Goal: Task Accomplishment & Management: Manage account settings

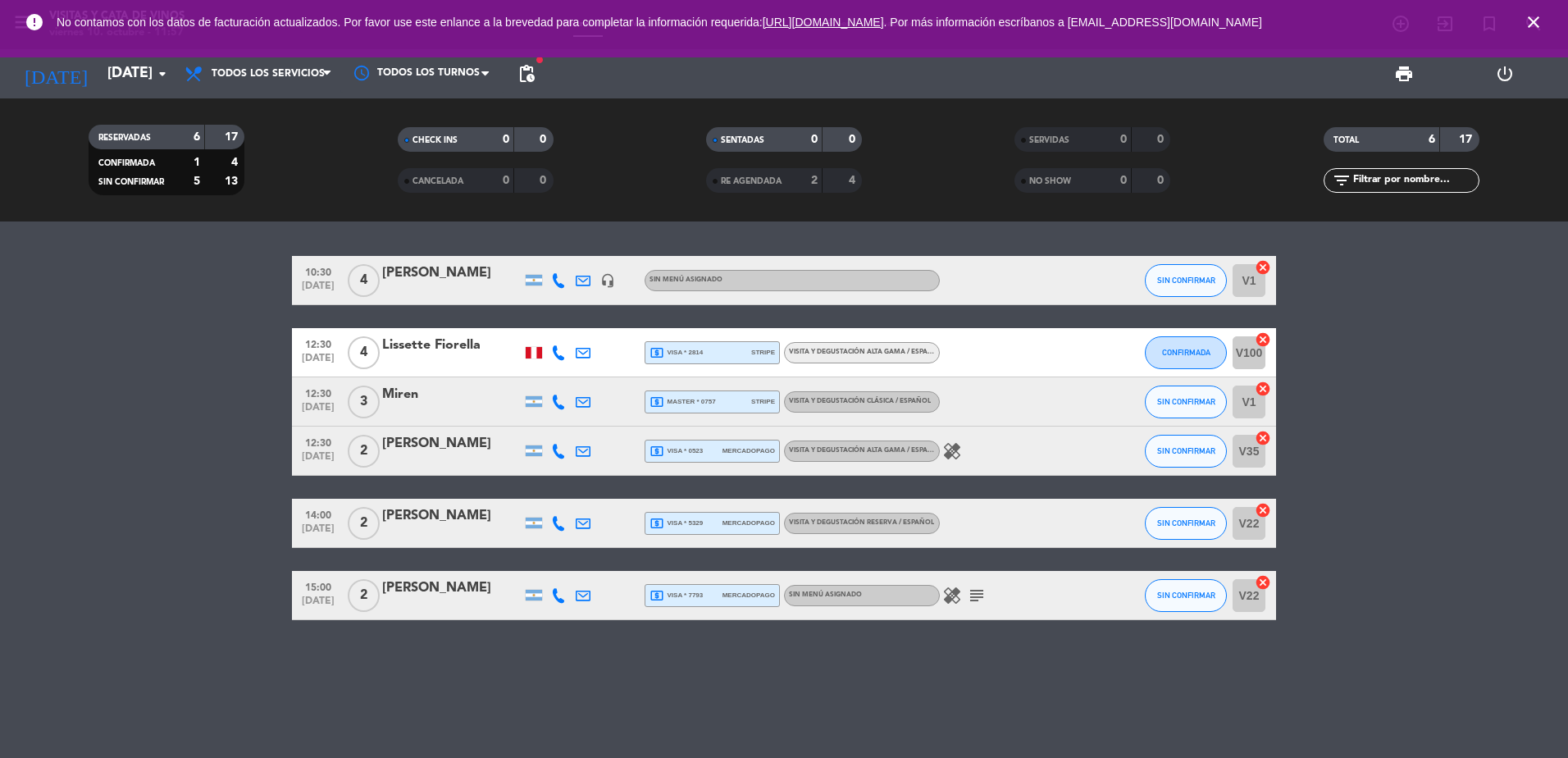
click at [1541, 25] on icon "close" at bounding box center [1534, 22] width 19 height 19
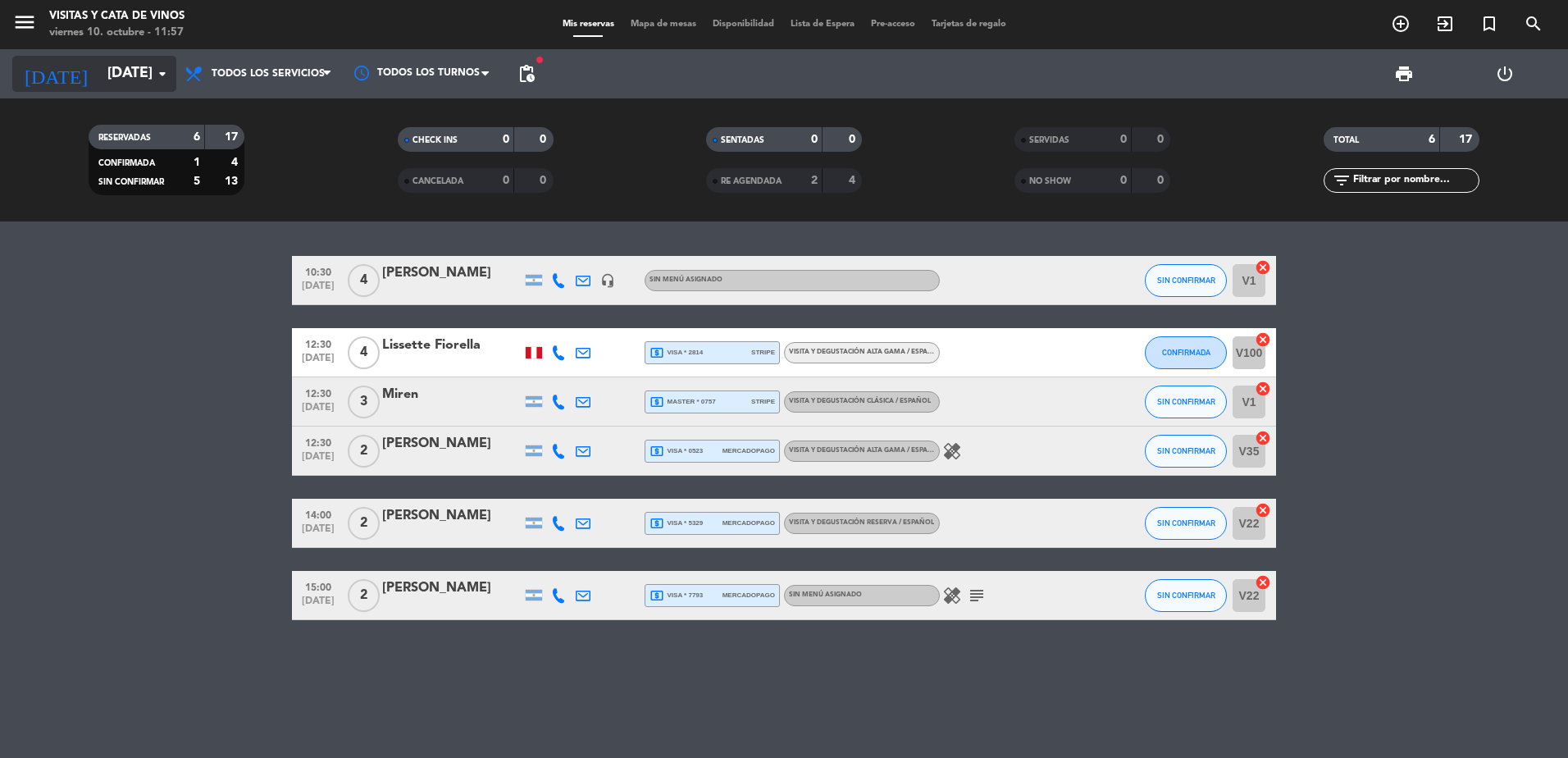
click at [129, 73] on input "[DATE]" at bounding box center [195, 73] width 190 height 33
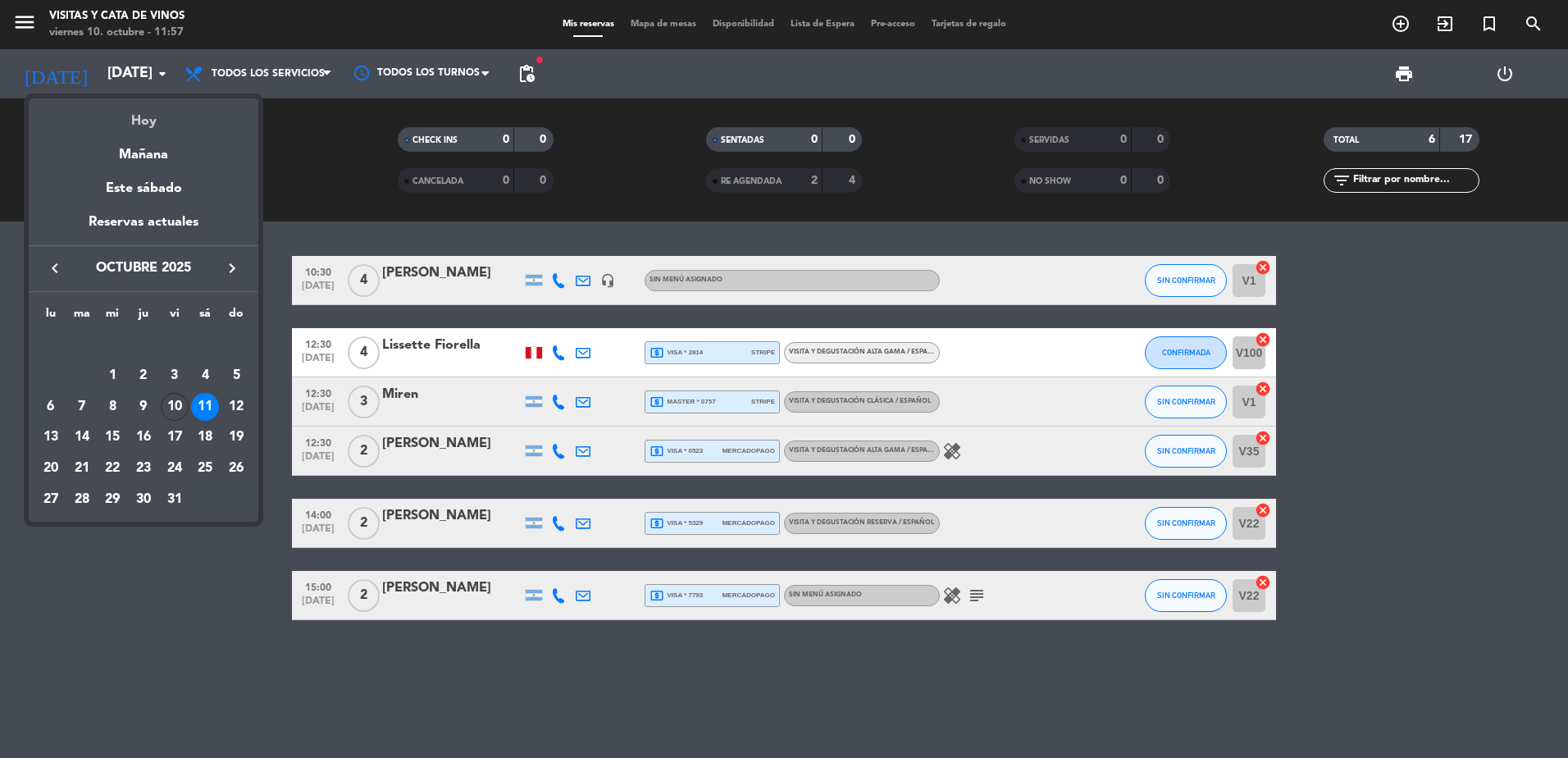
click at [135, 128] on div "Hoy" at bounding box center [144, 116] width 229 height 34
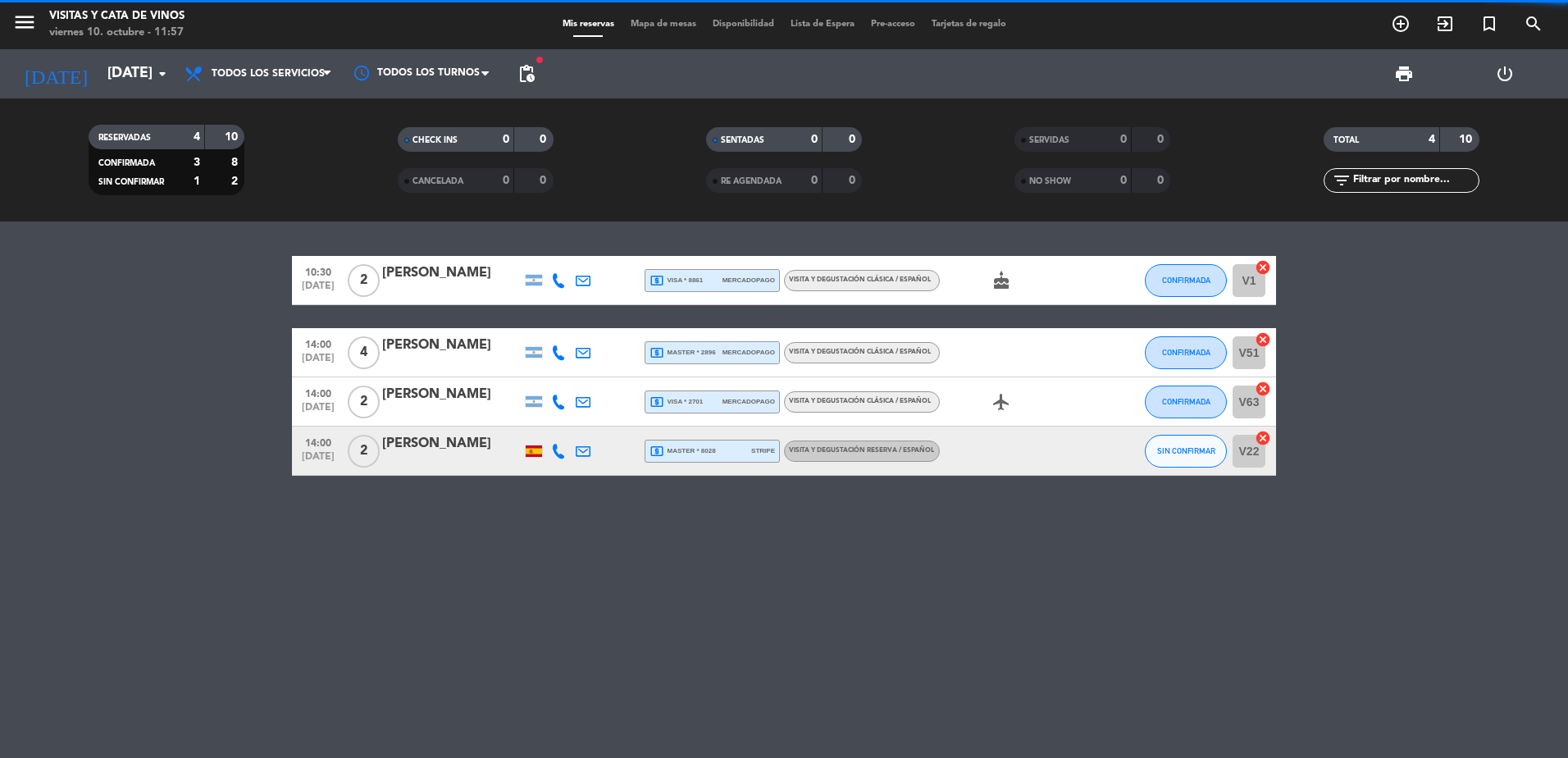
click at [475, 268] on div "[PERSON_NAME]" at bounding box center [452, 274] width 139 height 21
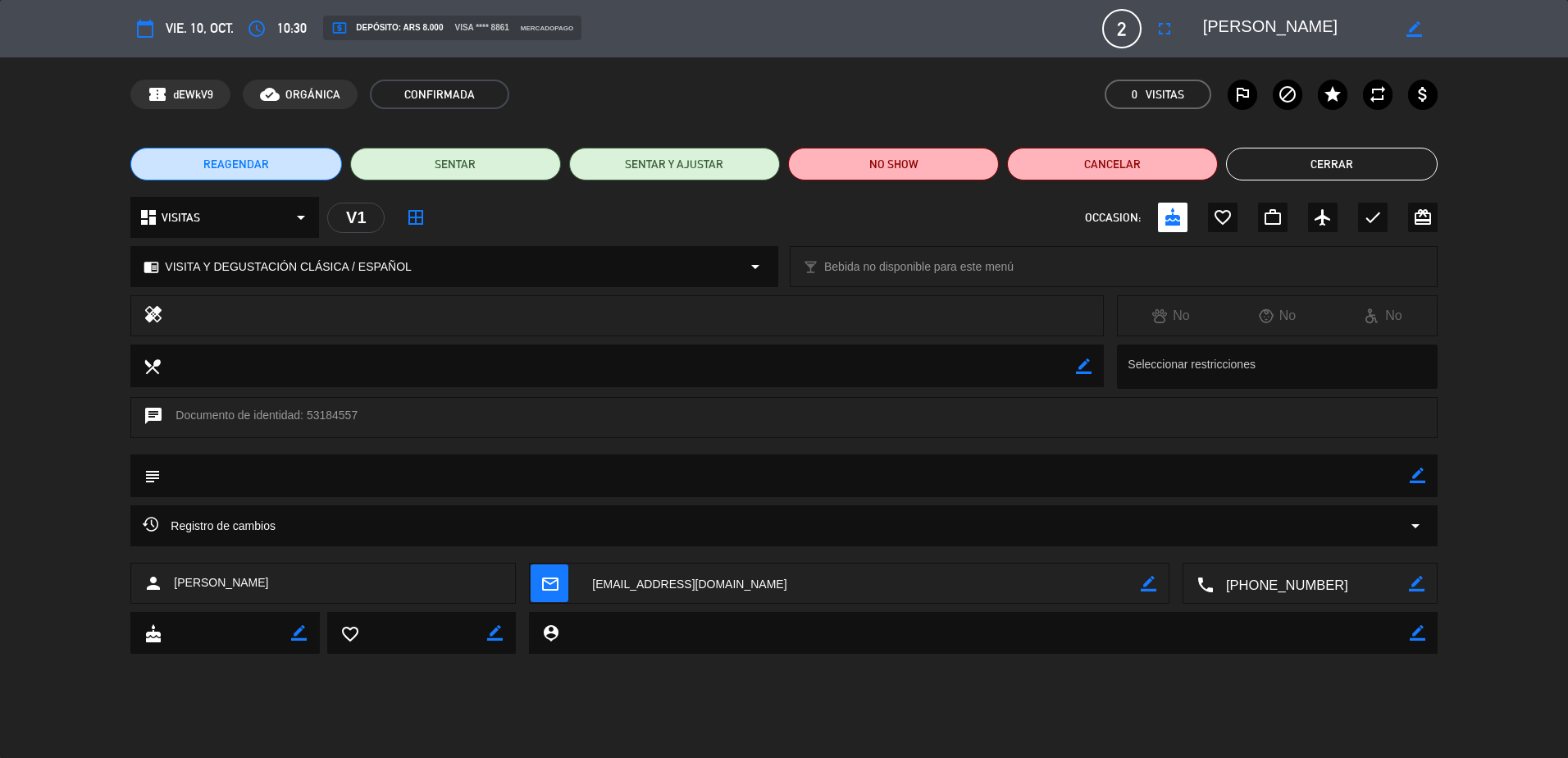
drag, startPoint x: 1353, startPoint y: 19, endPoint x: 1204, endPoint y: 37, distance: 150.1
click at [1204, 37] on textarea at bounding box center [1296, 28] width 188 height 29
click at [1301, 161] on button "Cerrar" at bounding box center [1331, 163] width 211 height 33
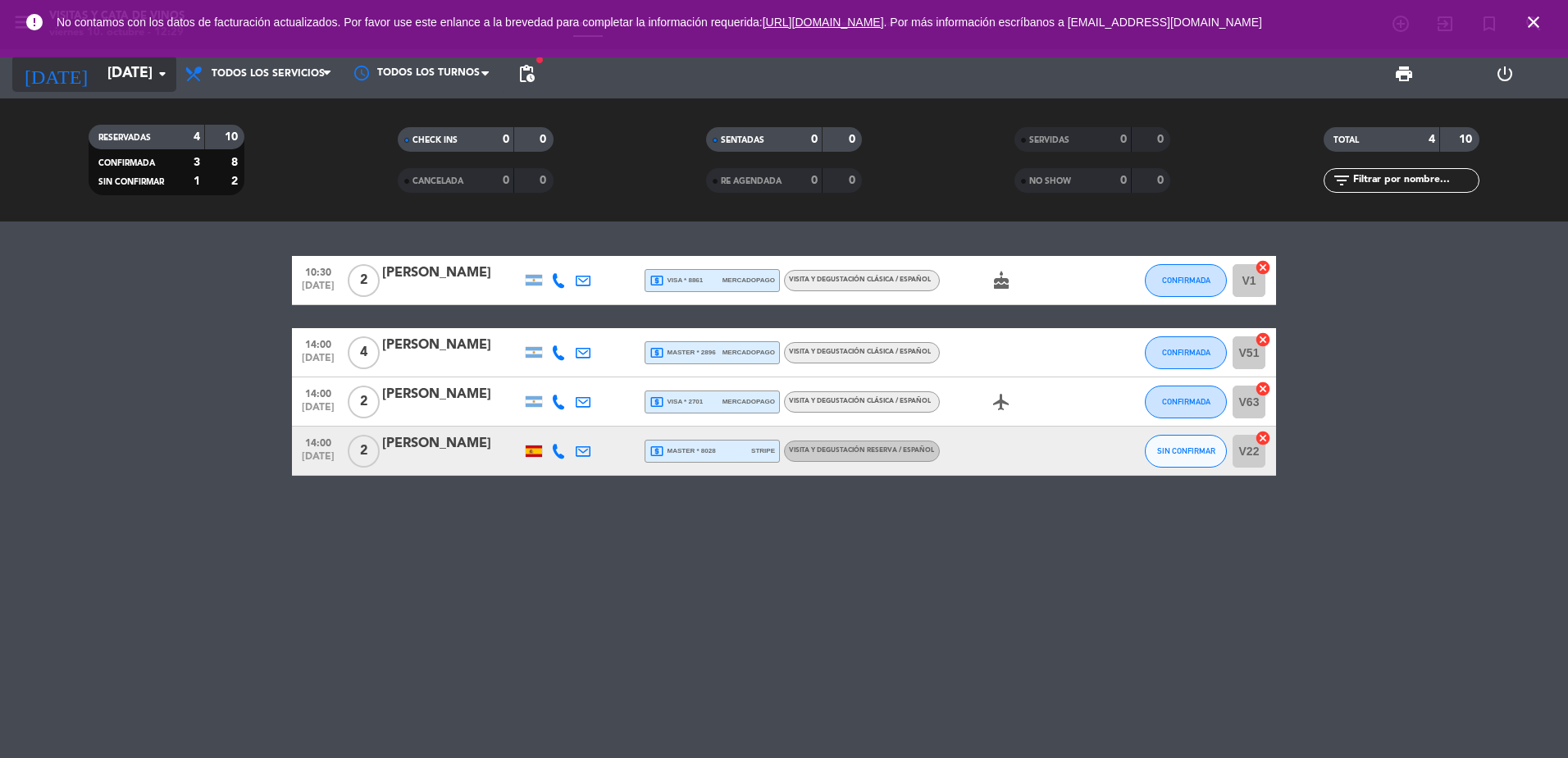
click at [125, 77] on input "[DATE]" at bounding box center [195, 73] width 190 height 33
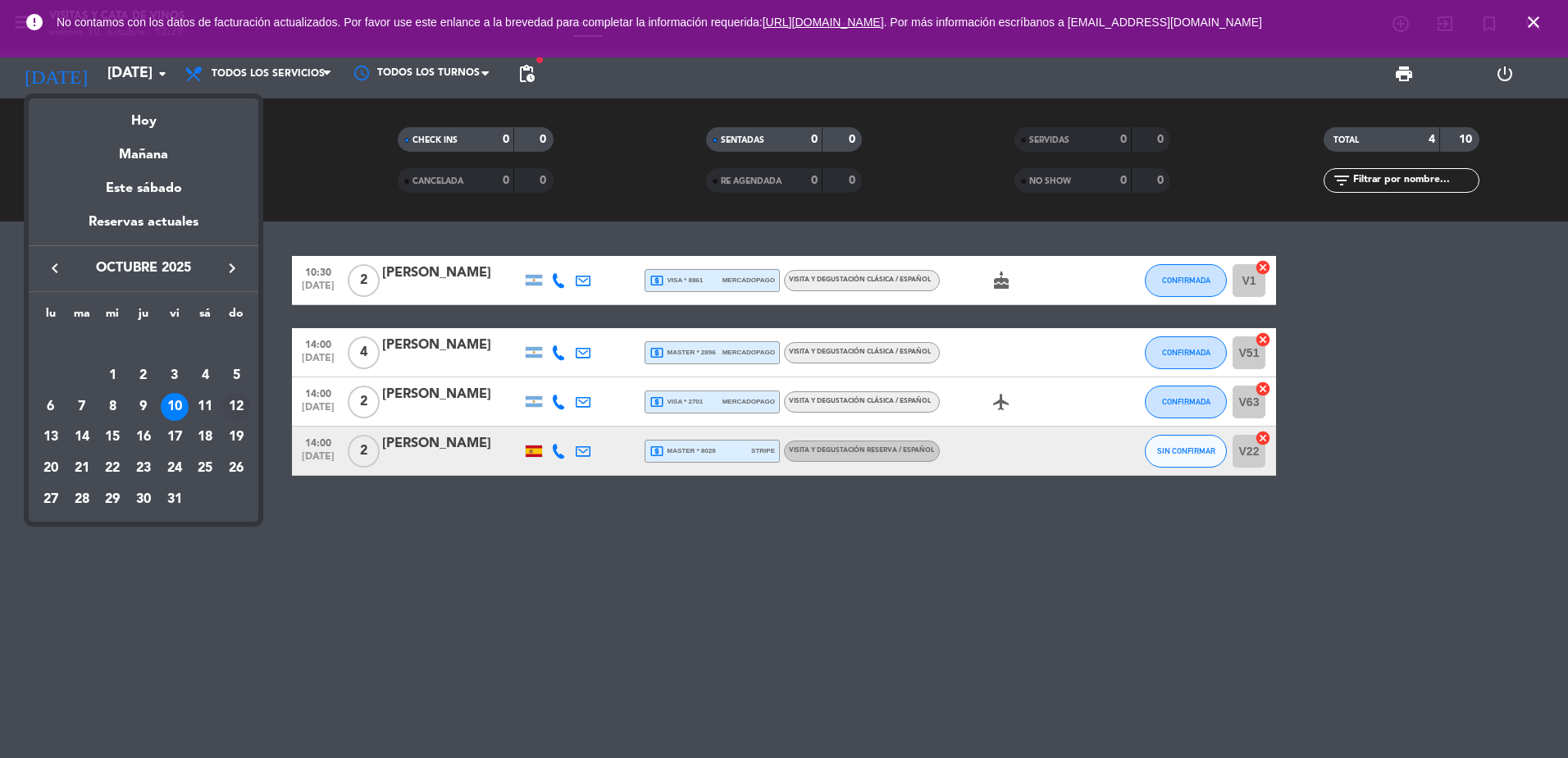
click at [234, 403] on div "12" at bounding box center [236, 408] width 28 height 28
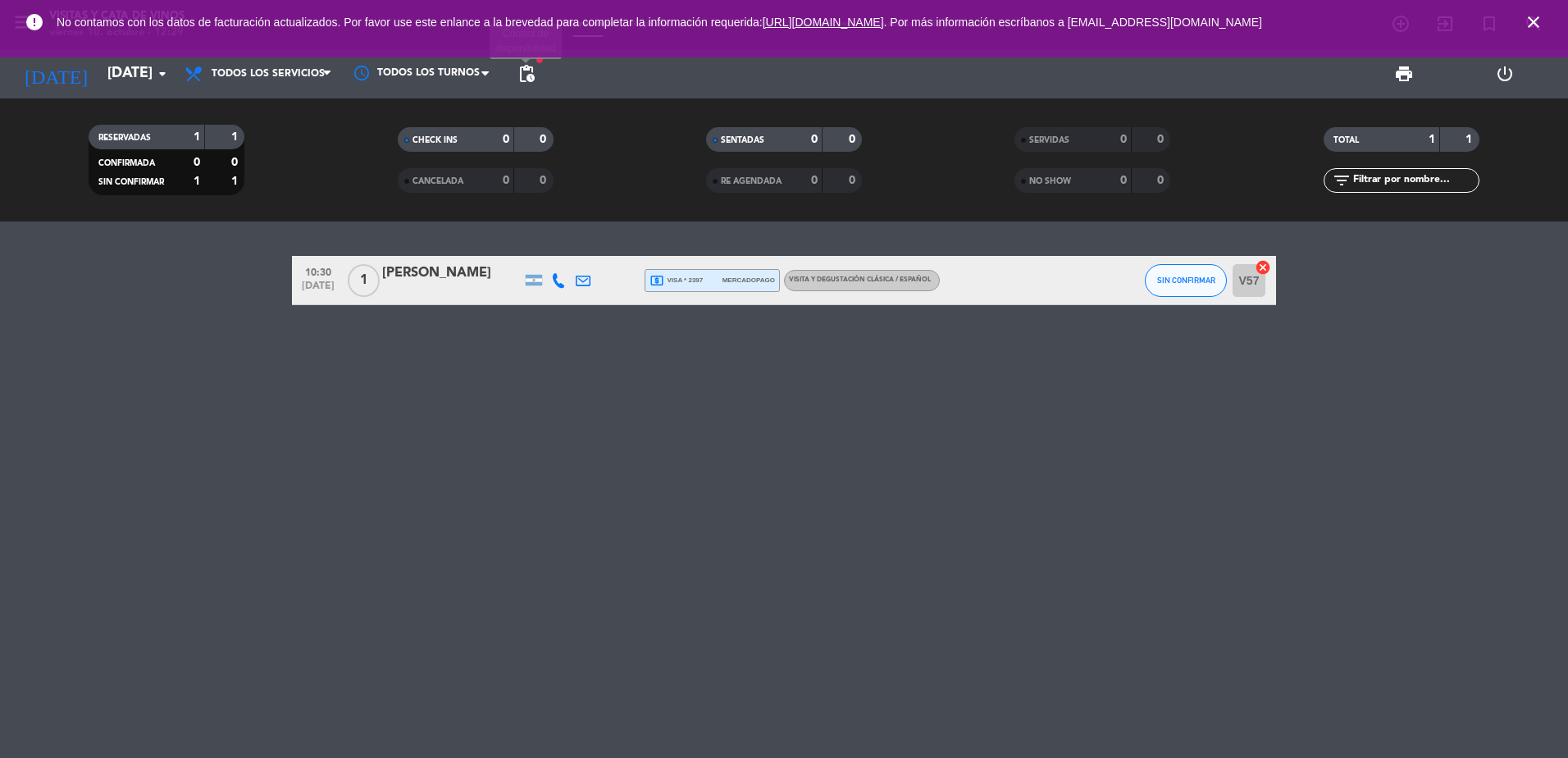
click at [526, 76] on span "pending_actions" at bounding box center [526, 74] width 19 height 19
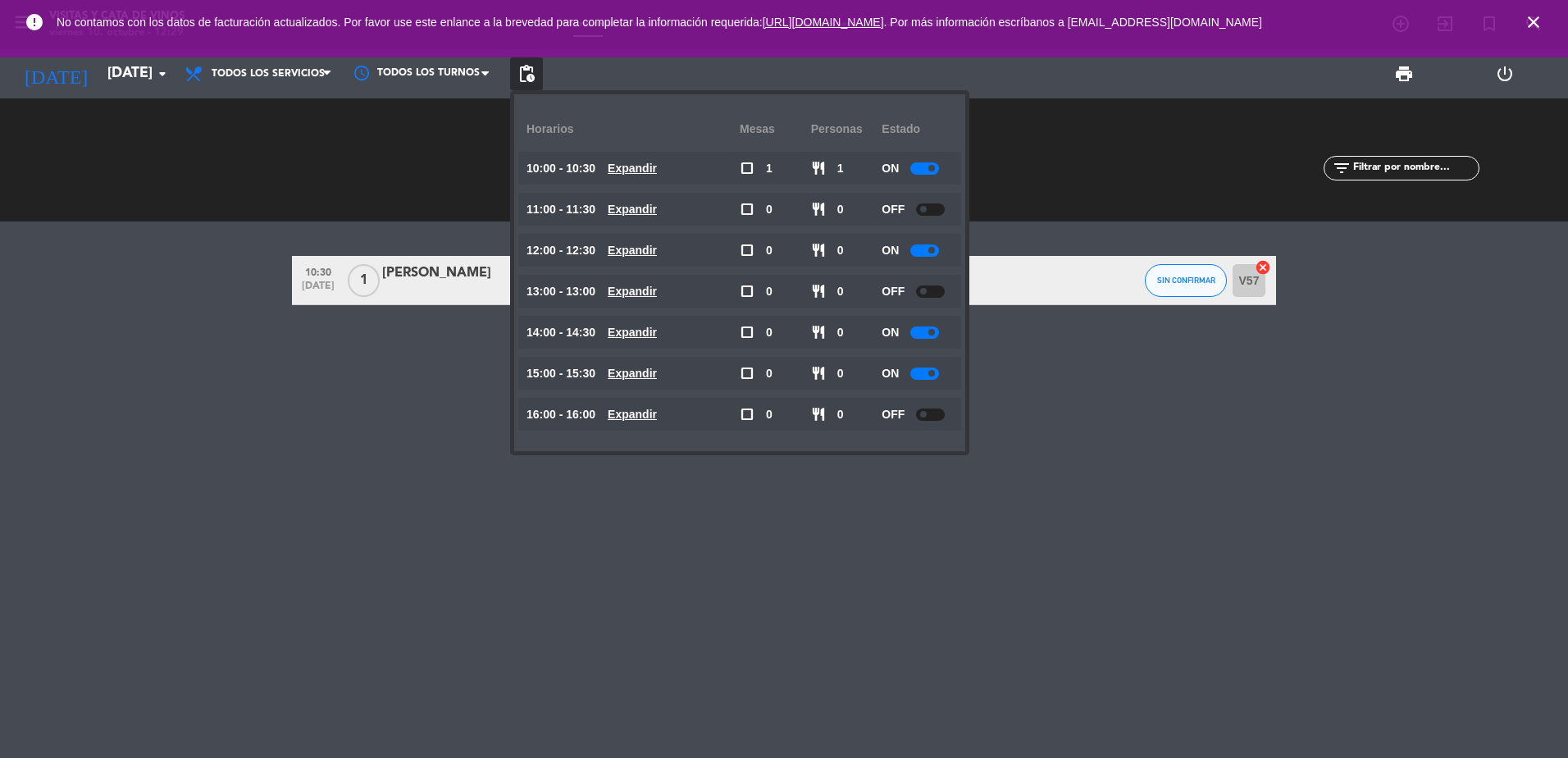
click at [230, 460] on div "10:30 [DATE] 1 [PERSON_NAME] local_atm visa * 2397 mercadopago VISITA Y DEGUSTA…" at bounding box center [784, 490] width 1568 height 537
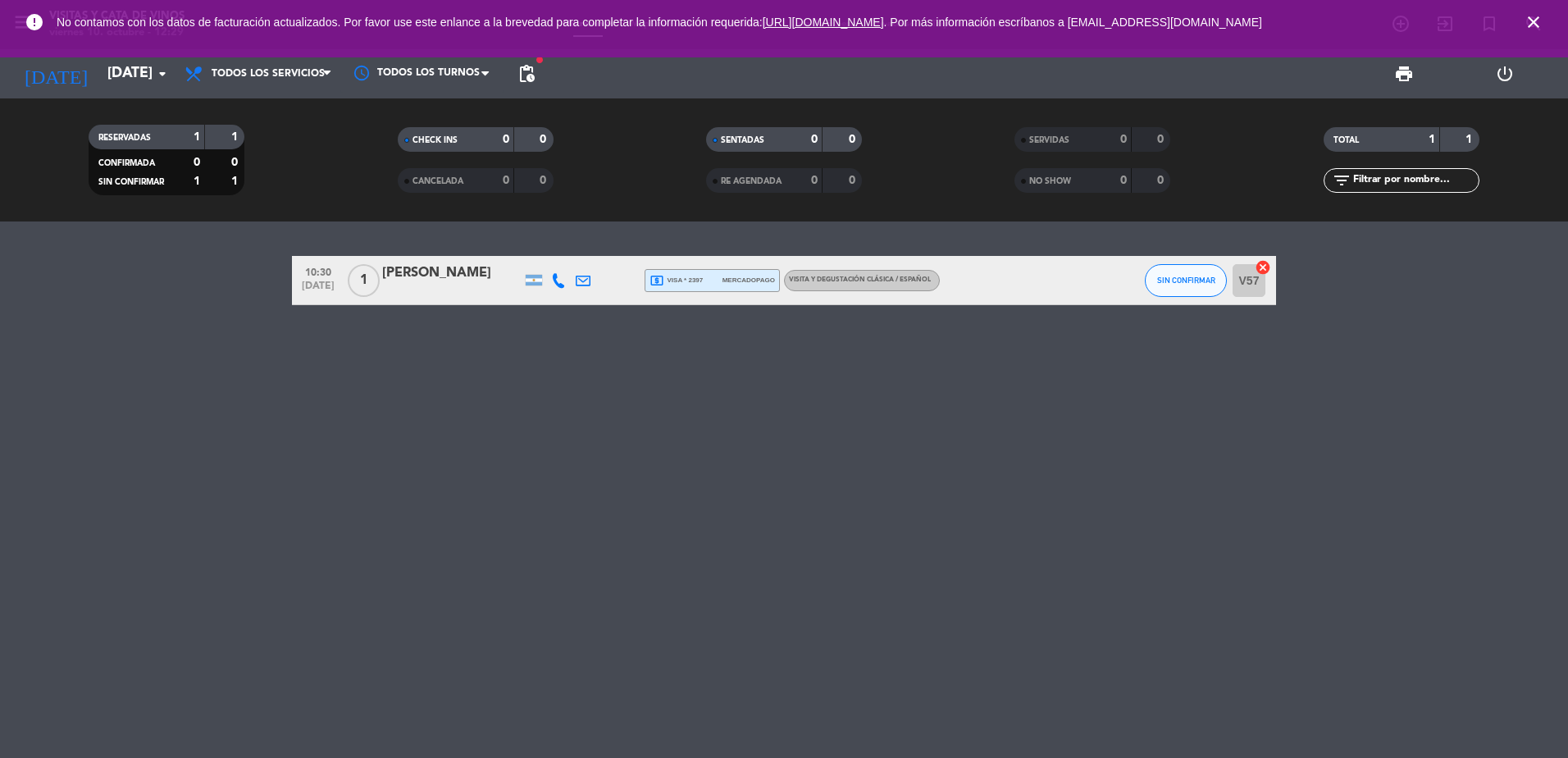
click at [882, 275] on div "VISITA Y DEGUSTACIÓN CLÁSICA / ESPAÑOL" at bounding box center [860, 281] width 142 height 11
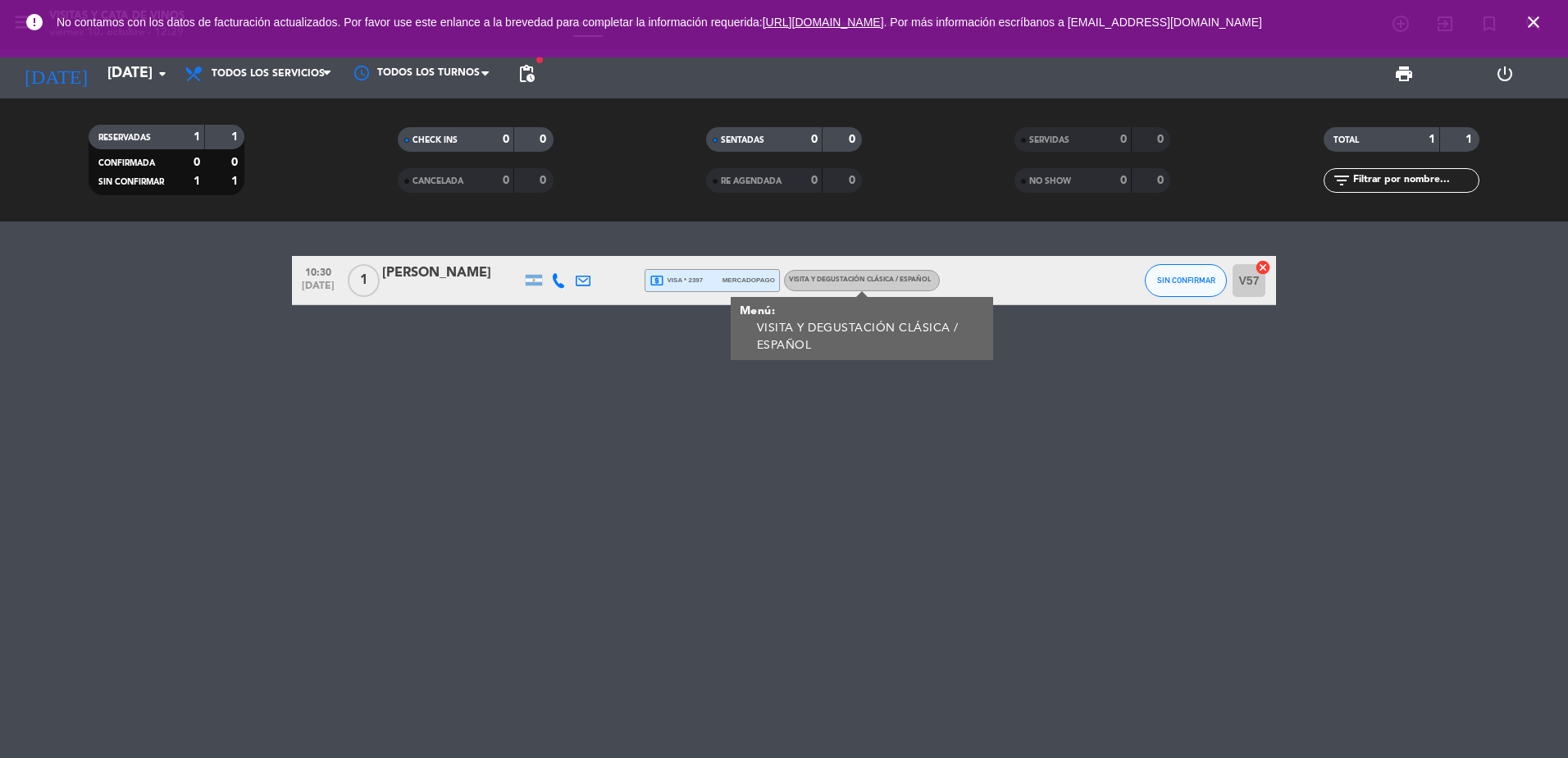
click at [577, 414] on div "10:30 [DATE] 1 [PERSON_NAME] local_atm visa * 2397 mercadopago VISITA Y DEGUSTA…" at bounding box center [784, 490] width 1568 height 537
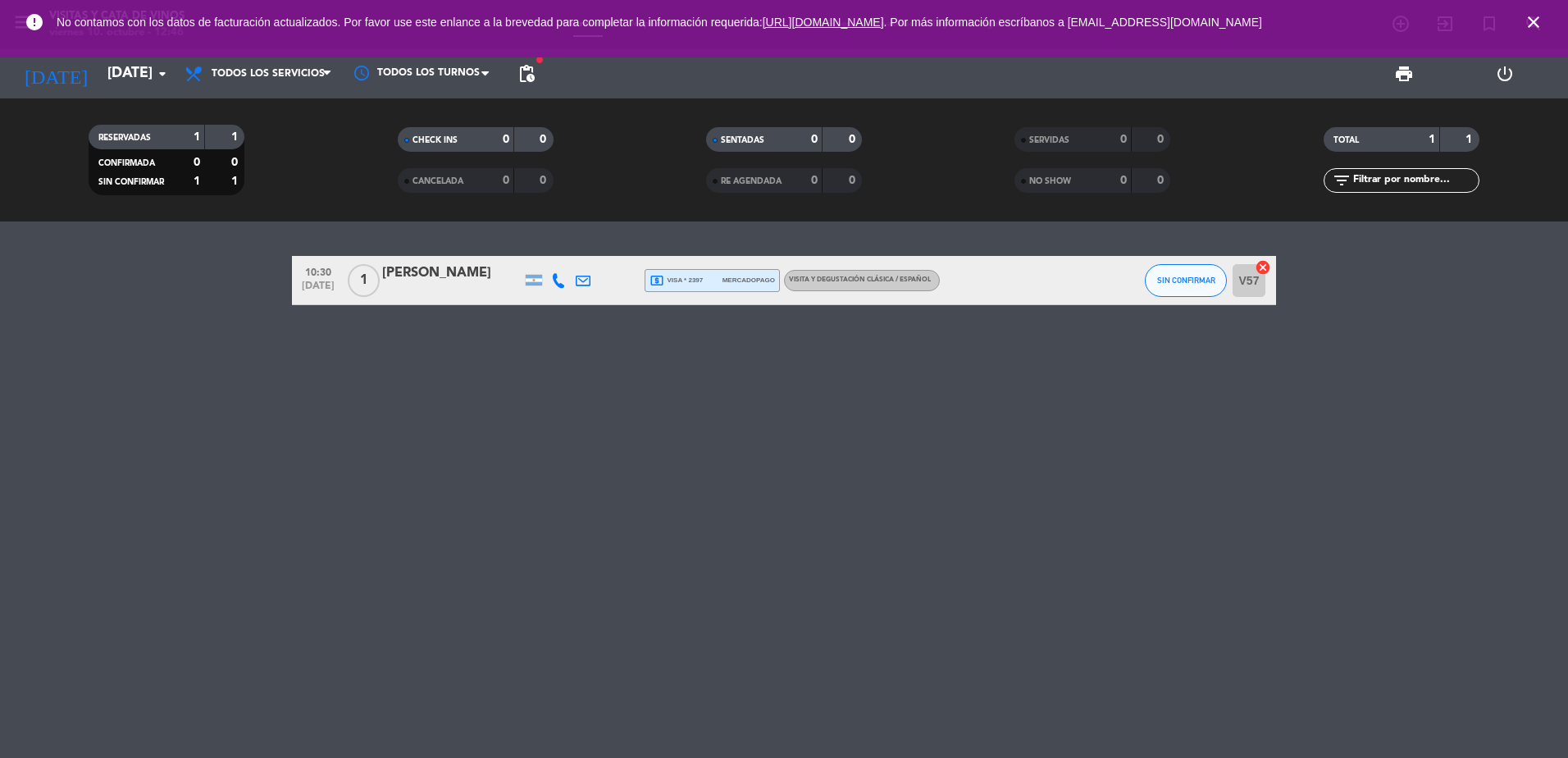
click at [1531, 16] on icon "close" at bounding box center [1534, 22] width 19 height 19
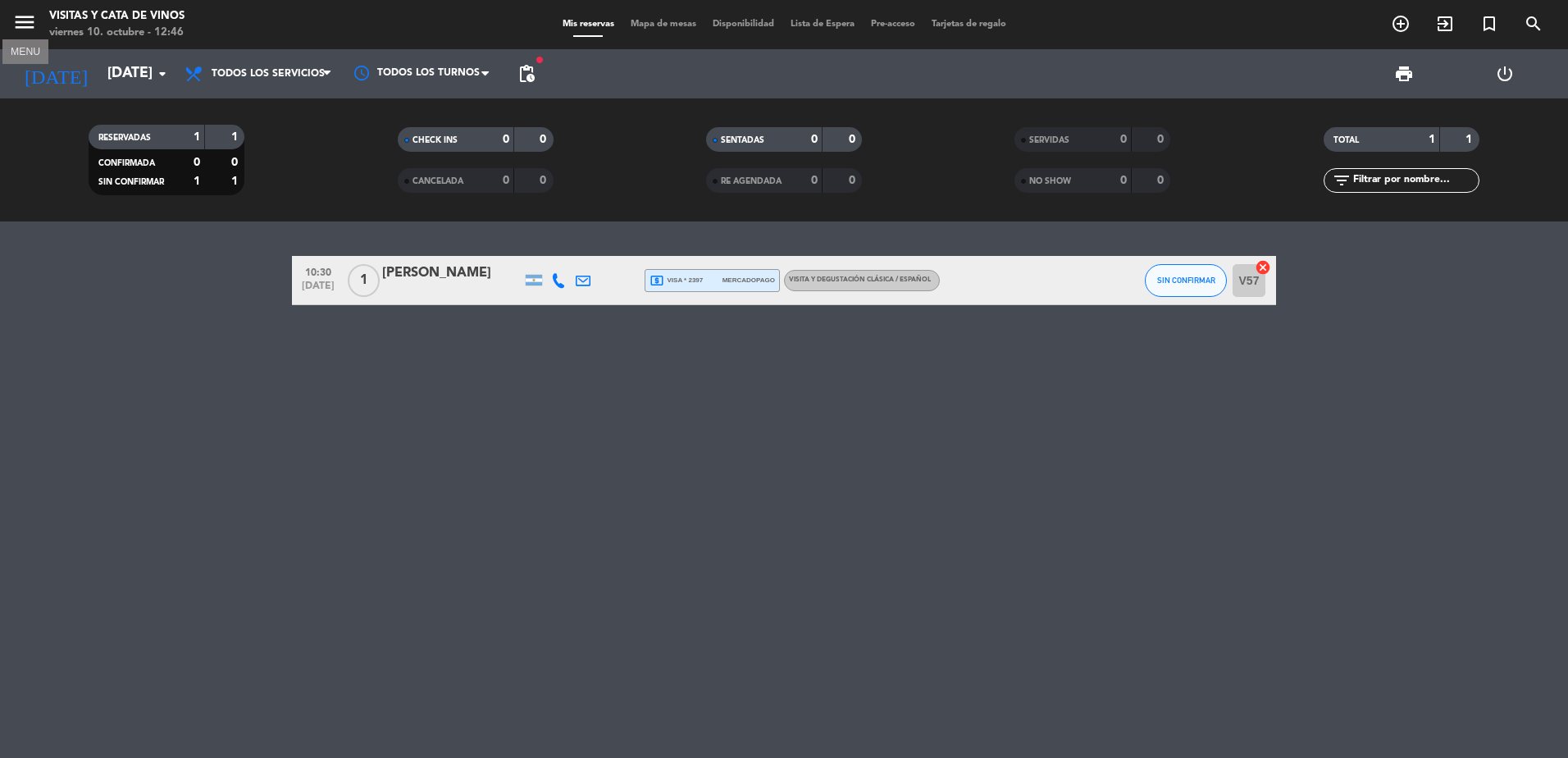
click at [19, 21] on icon "menu" at bounding box center [25, 22] width 25 height 25
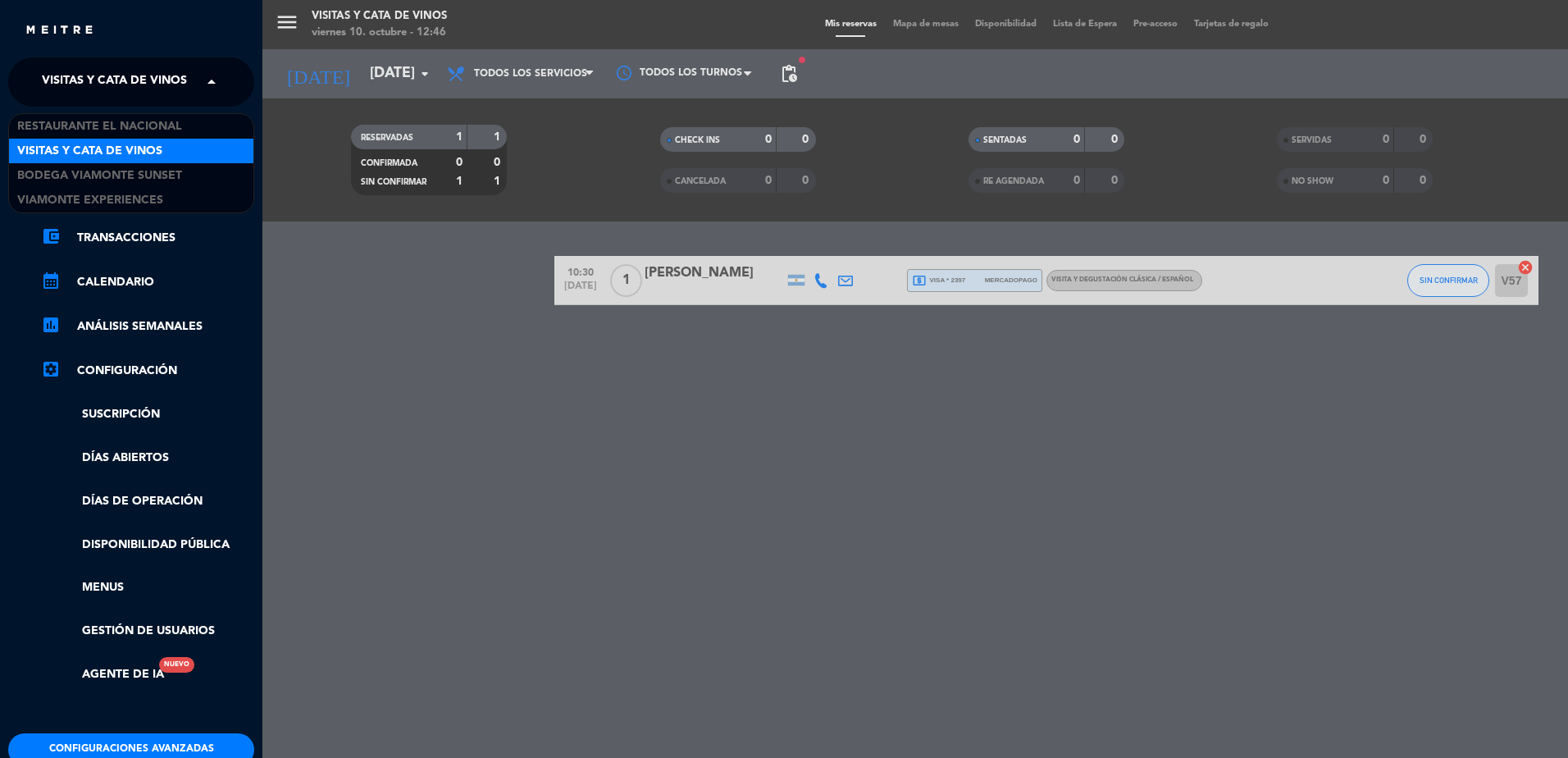
click at [97, 74] on span "Visitas y Cata de Vinos" at bounding box center [114, 81] width 146 height 34
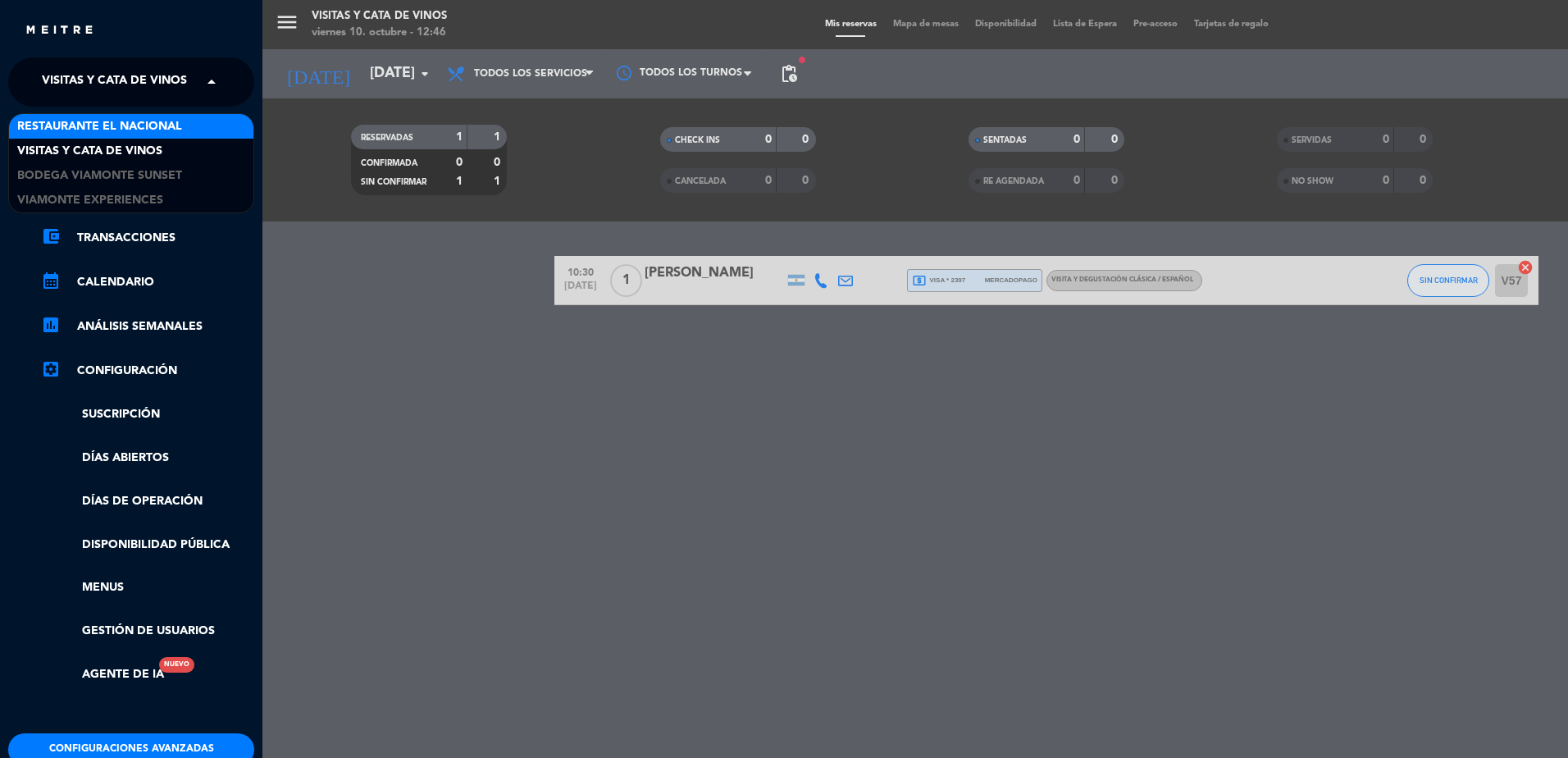
click at [147, 131] on span "Restaurante El Nacional" at bounding box center [100, 126] width 165 height 19
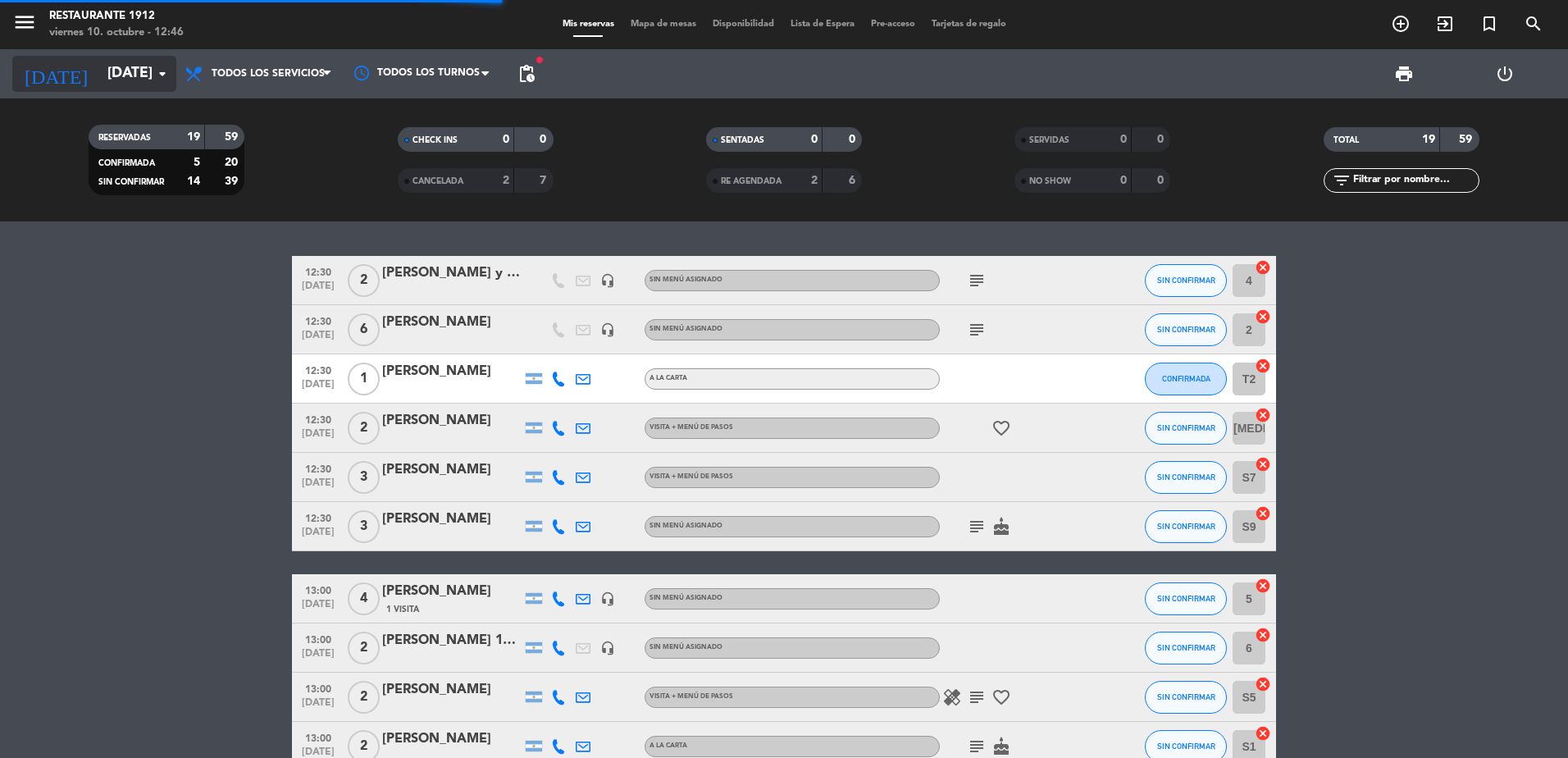
click at [103, 63] on input "[DATE]" at bounding box center [195, 73] width 190 height 33
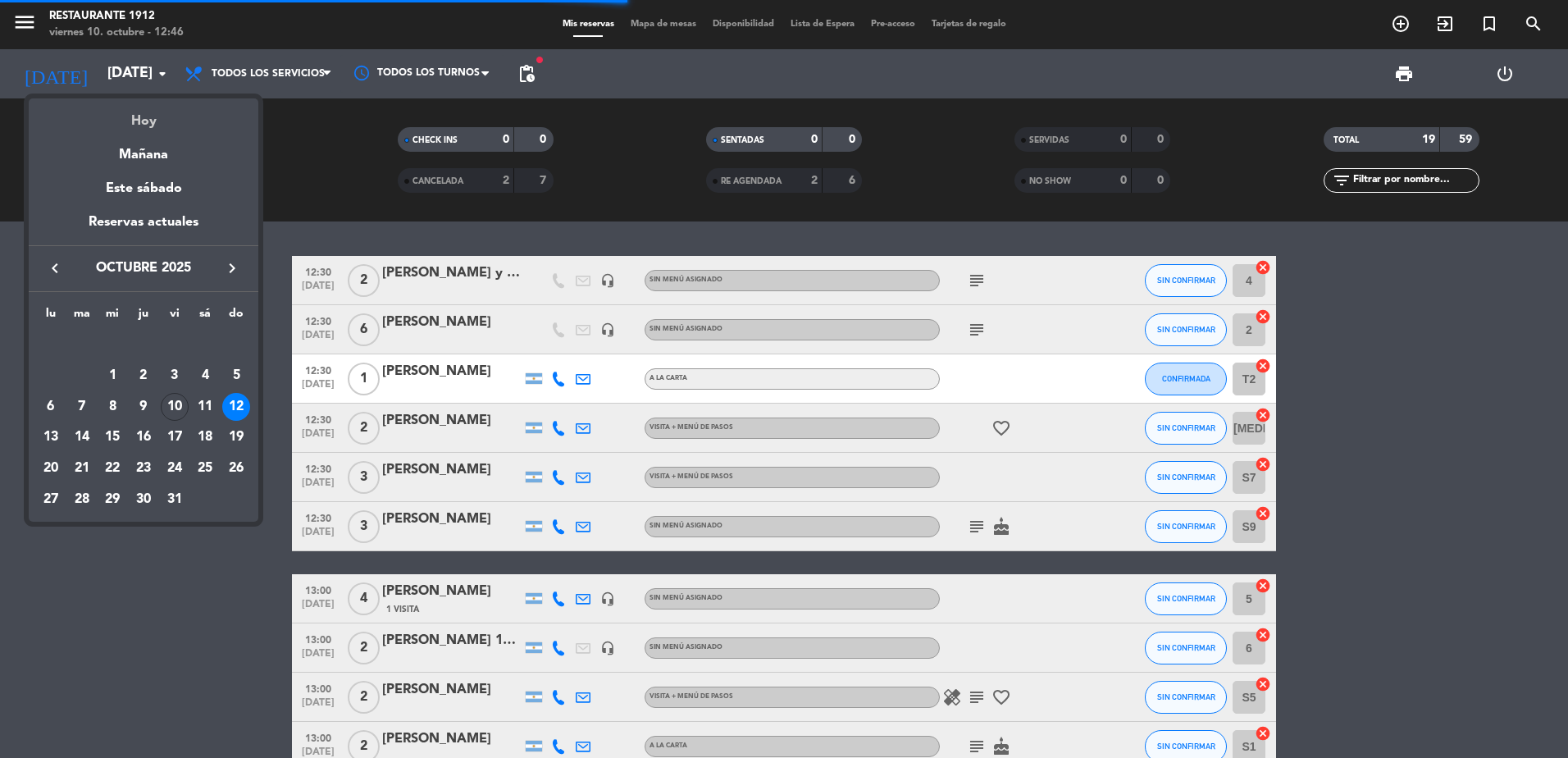
click at [144, 119] on div "Hoy" at bounding box center [144, 116] width 229 height 34
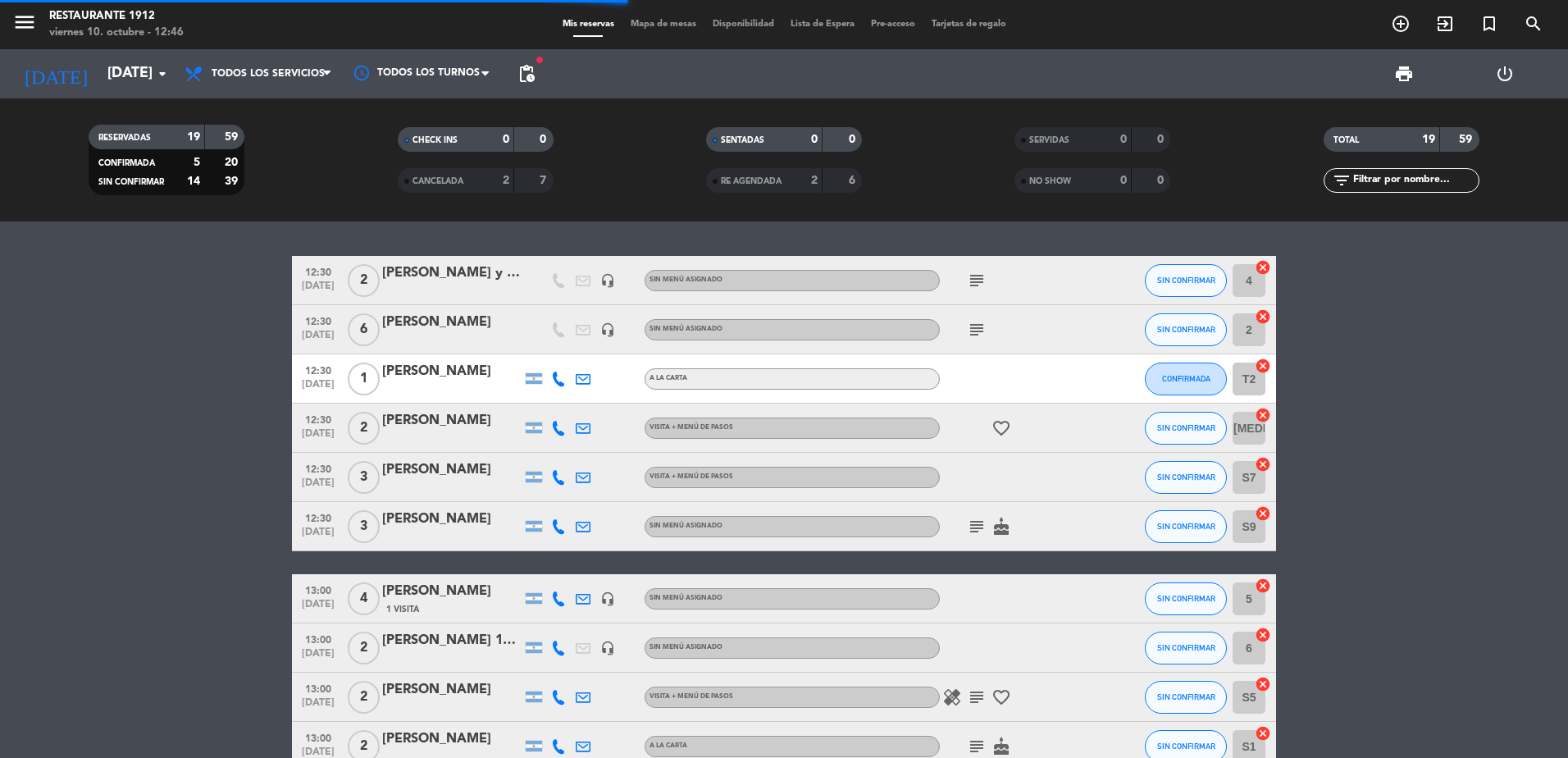
type input "[DATE]"
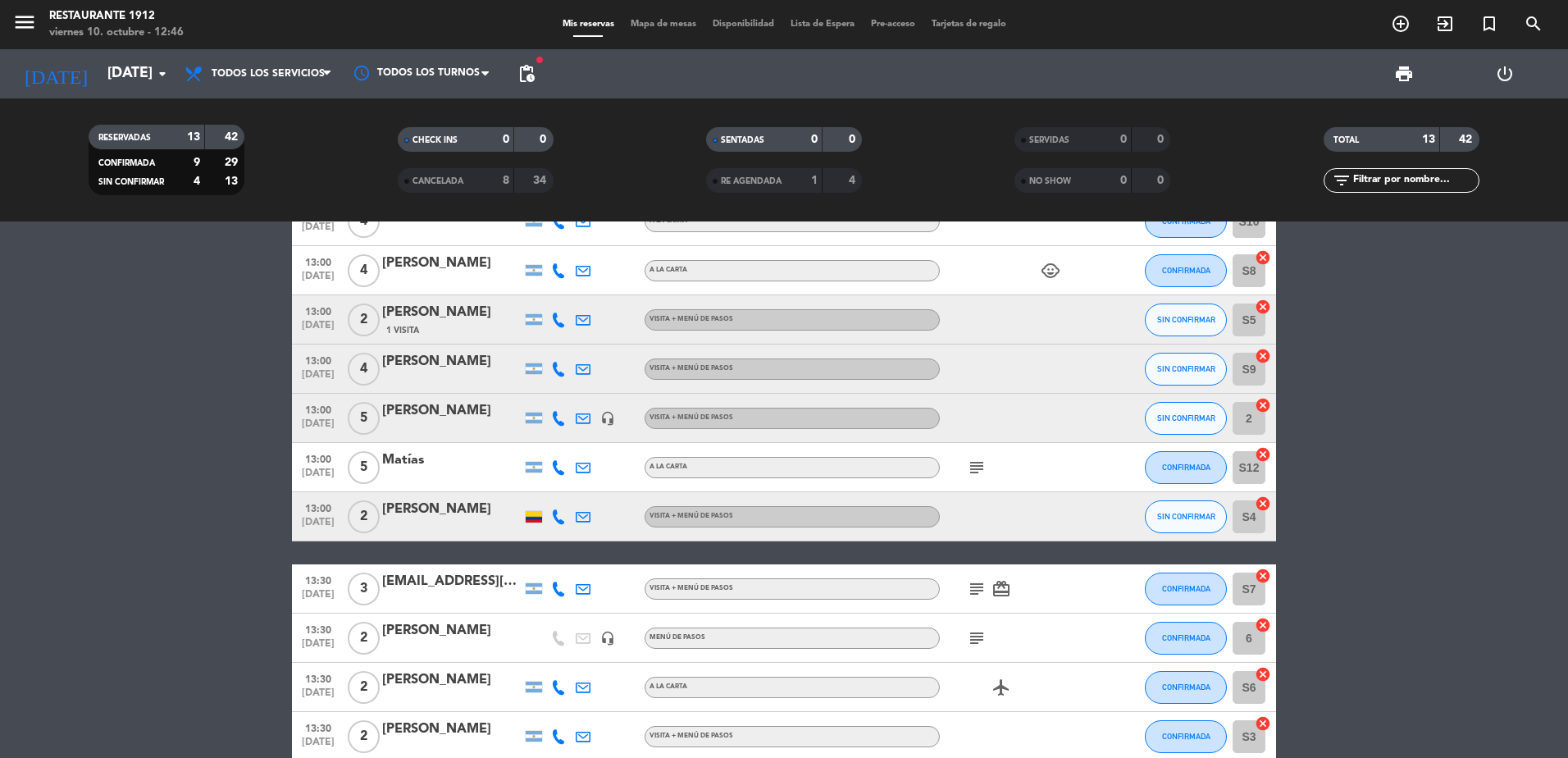
scroll to position [164, 0]
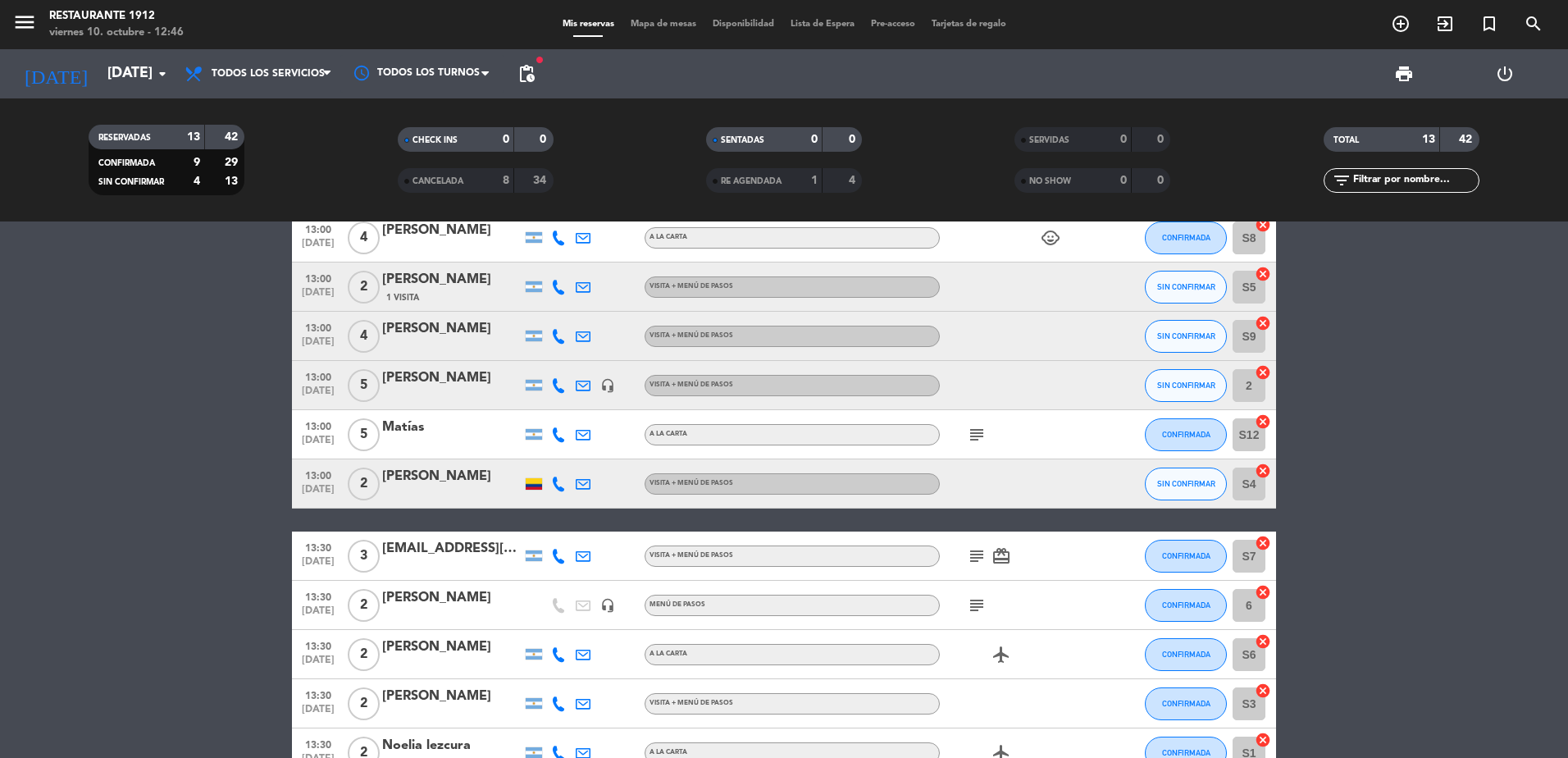
click at [973, 559] on icon "subject" at bounding box center [977, 556] width 19 height 19
click at [1361, 512] on bookings-row "12:30 [DATE] 5 [PERSON_NAME] VISITA + MENÚ DE PASOS work_outline CONFIRMADA T5 …" at bounding box center [784, 435] width 1568 height 687
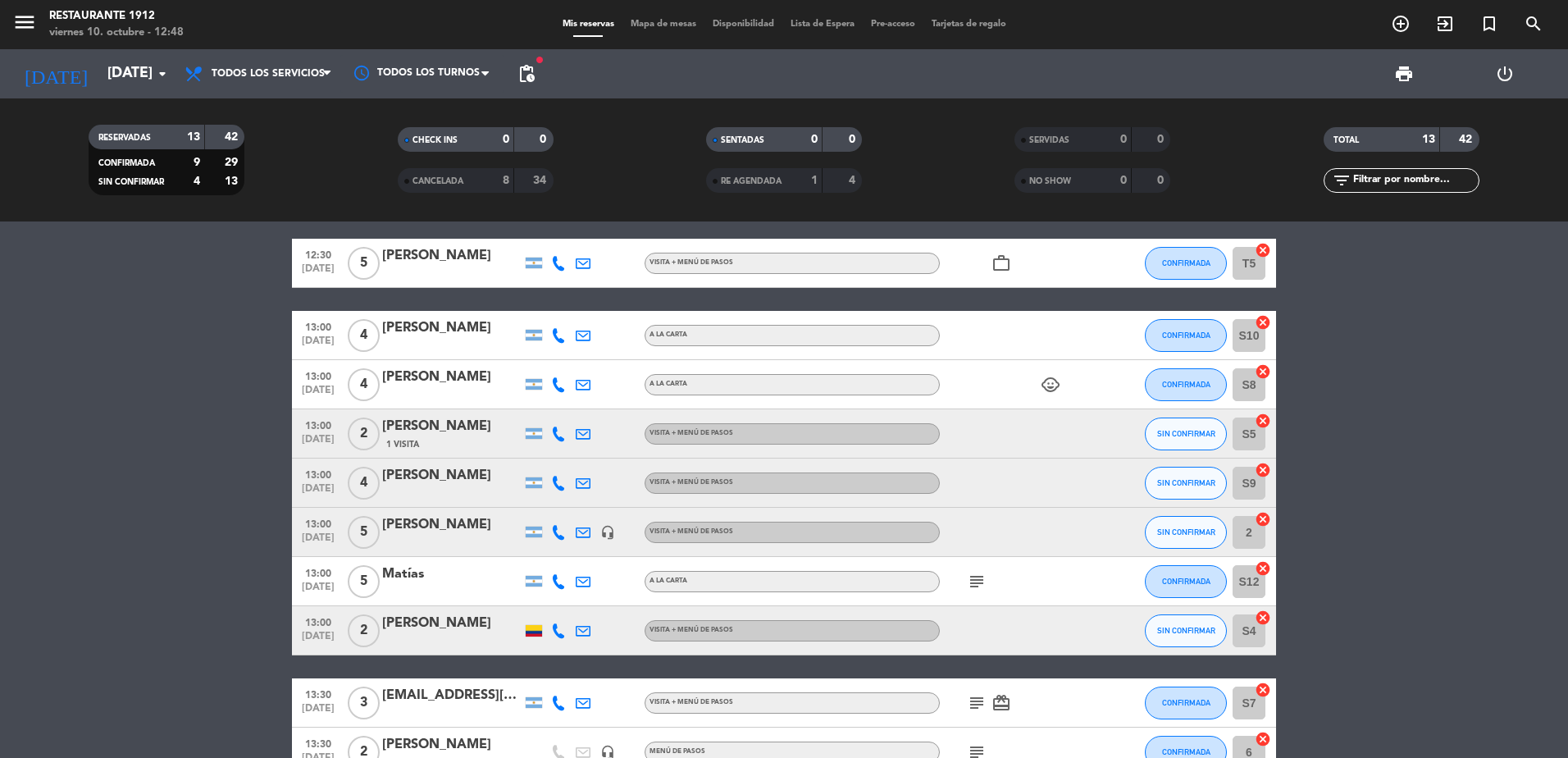
scroll to position [0, 0]
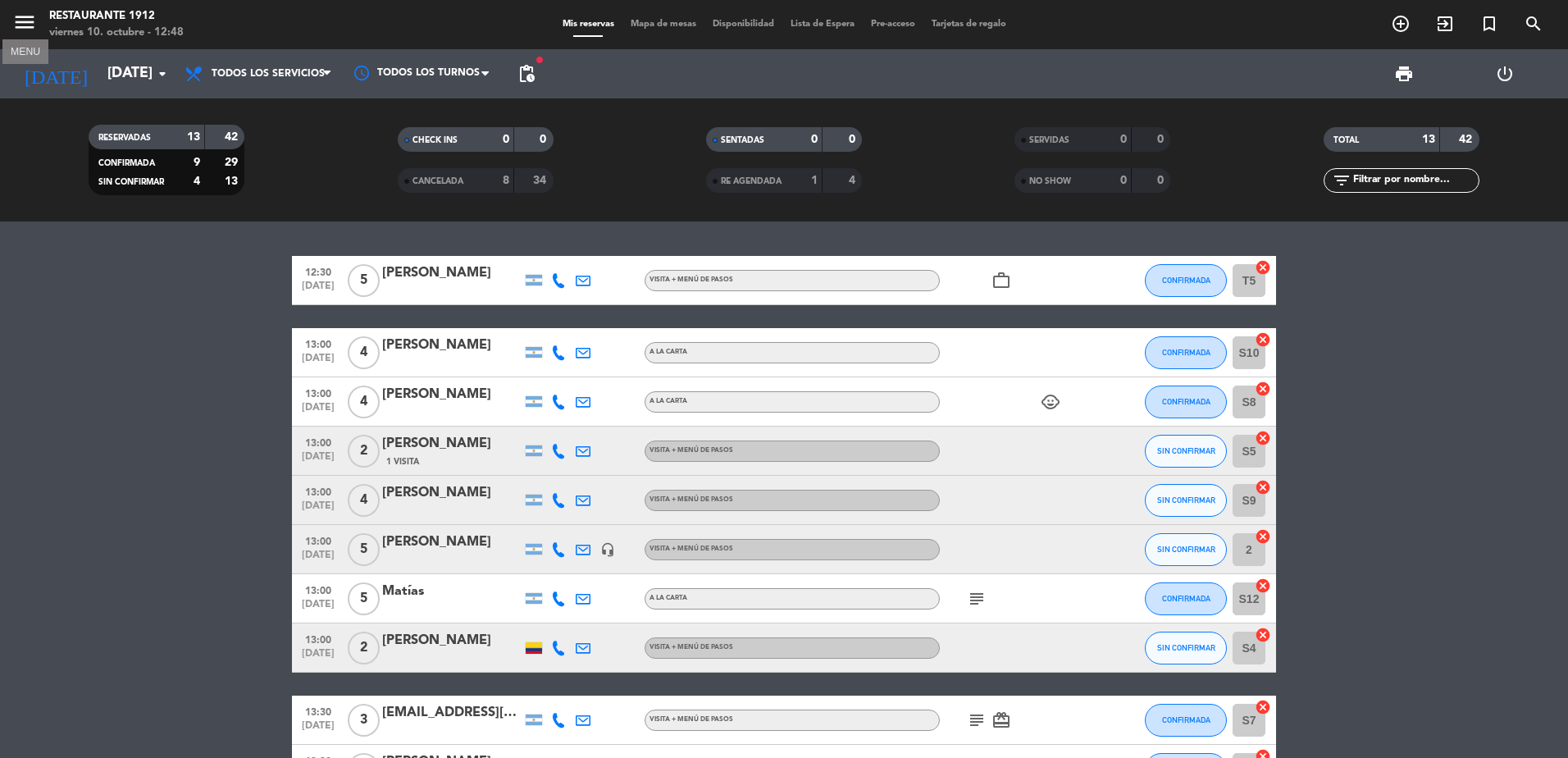
click at [20, 15] on icon "menu" at bounding box center [25, 22] width 25 height 25
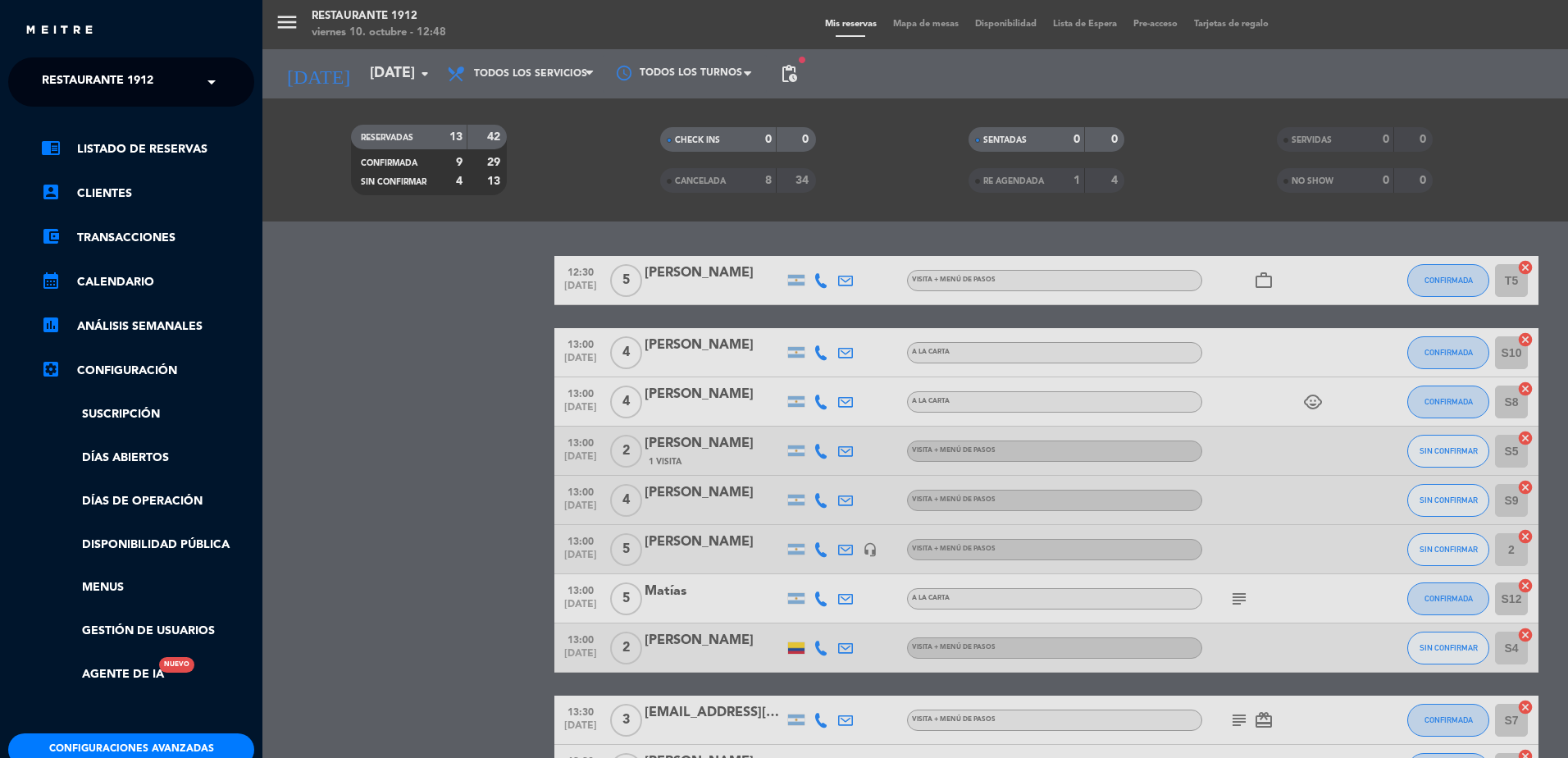
click at [77, 79] on span "Restaurante 1912" at bounding box center [97, 81] width 111 height 34
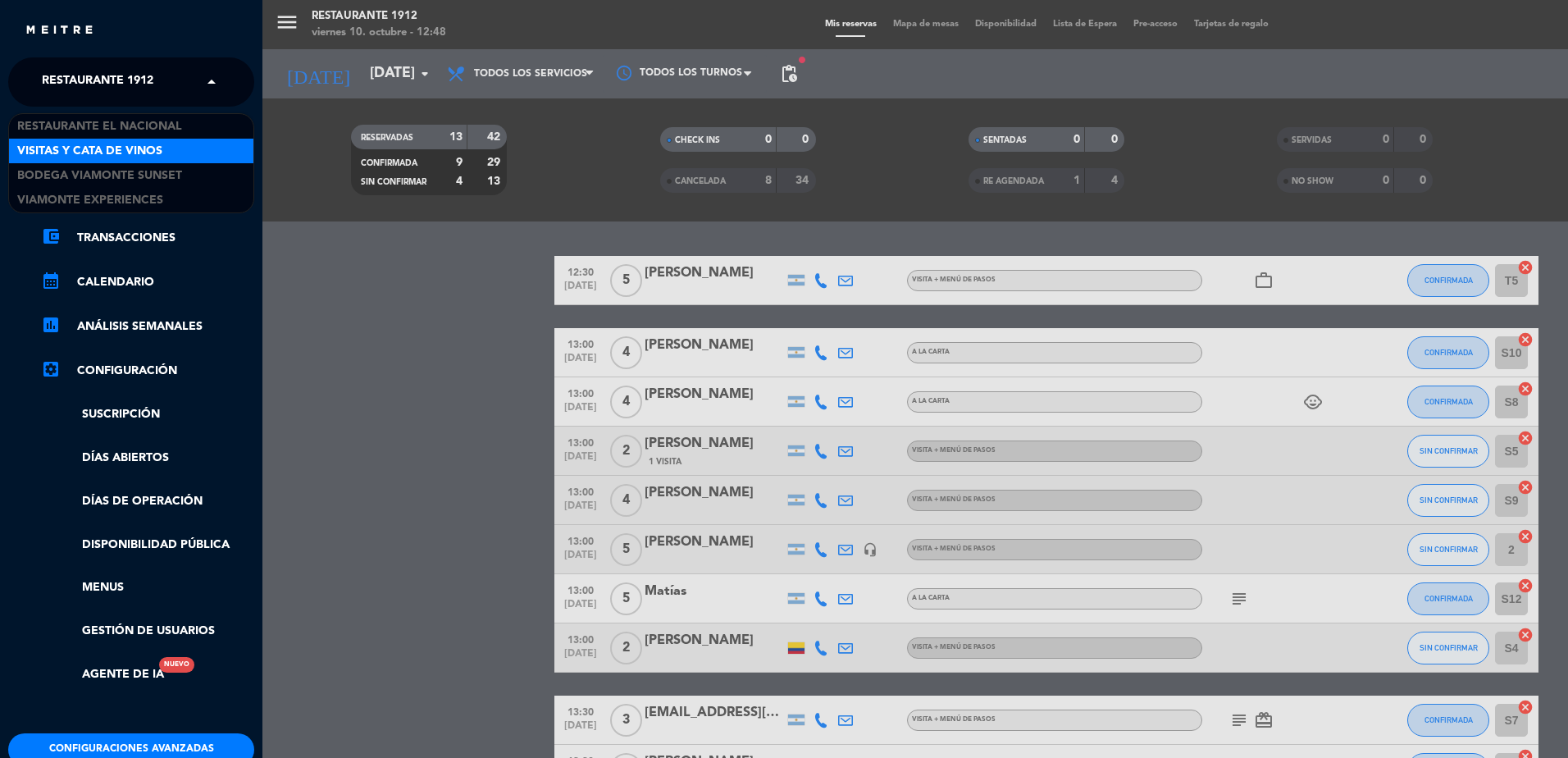
click at [146, 155] on span "Visitas y Cata de Vinos" at bounding box center [90, 151] width 146 height 19
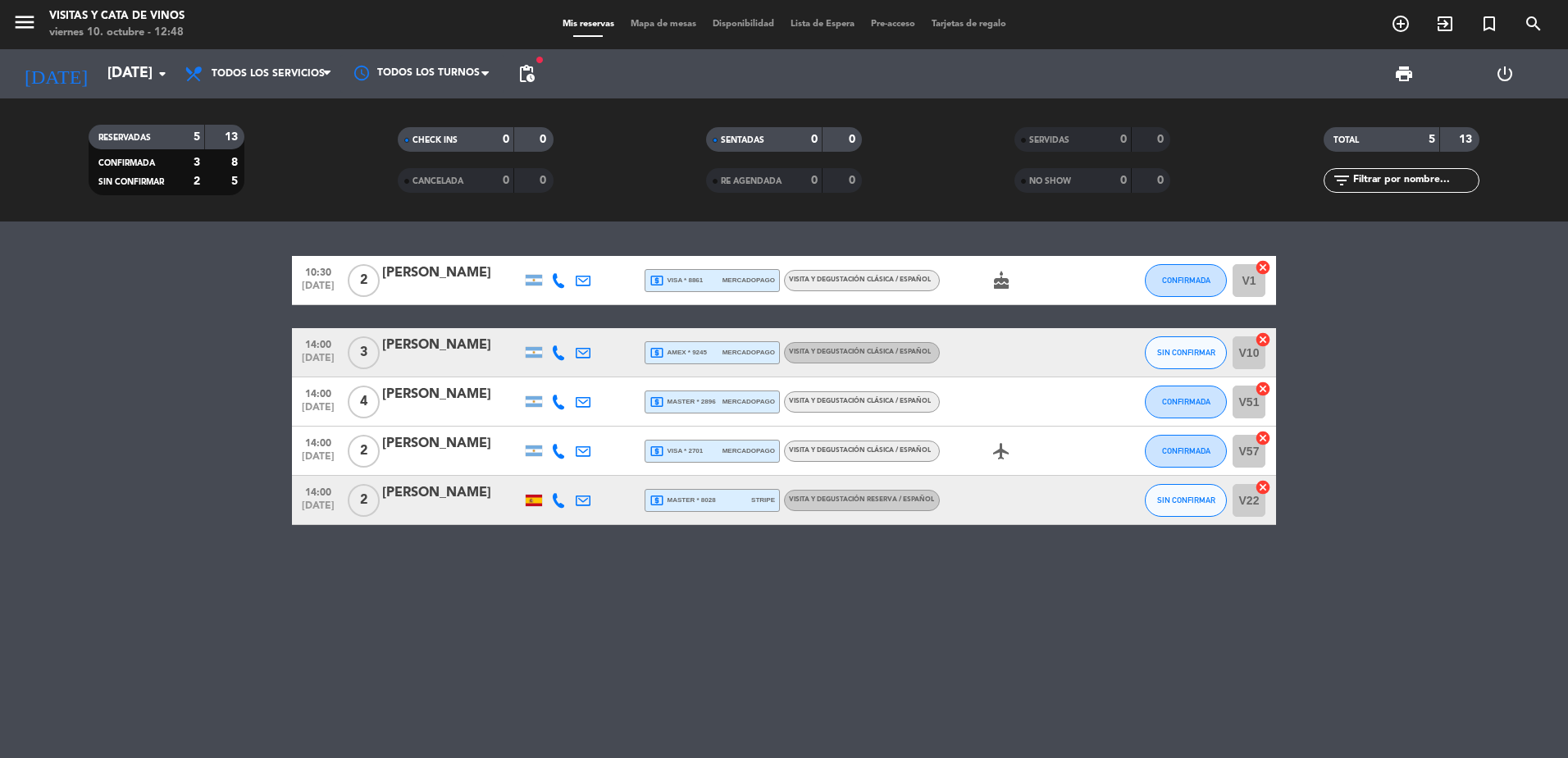
click at [477, 356] on div "[PERSON_NAME]" at bounding box center [452, 345] width 139 height 21
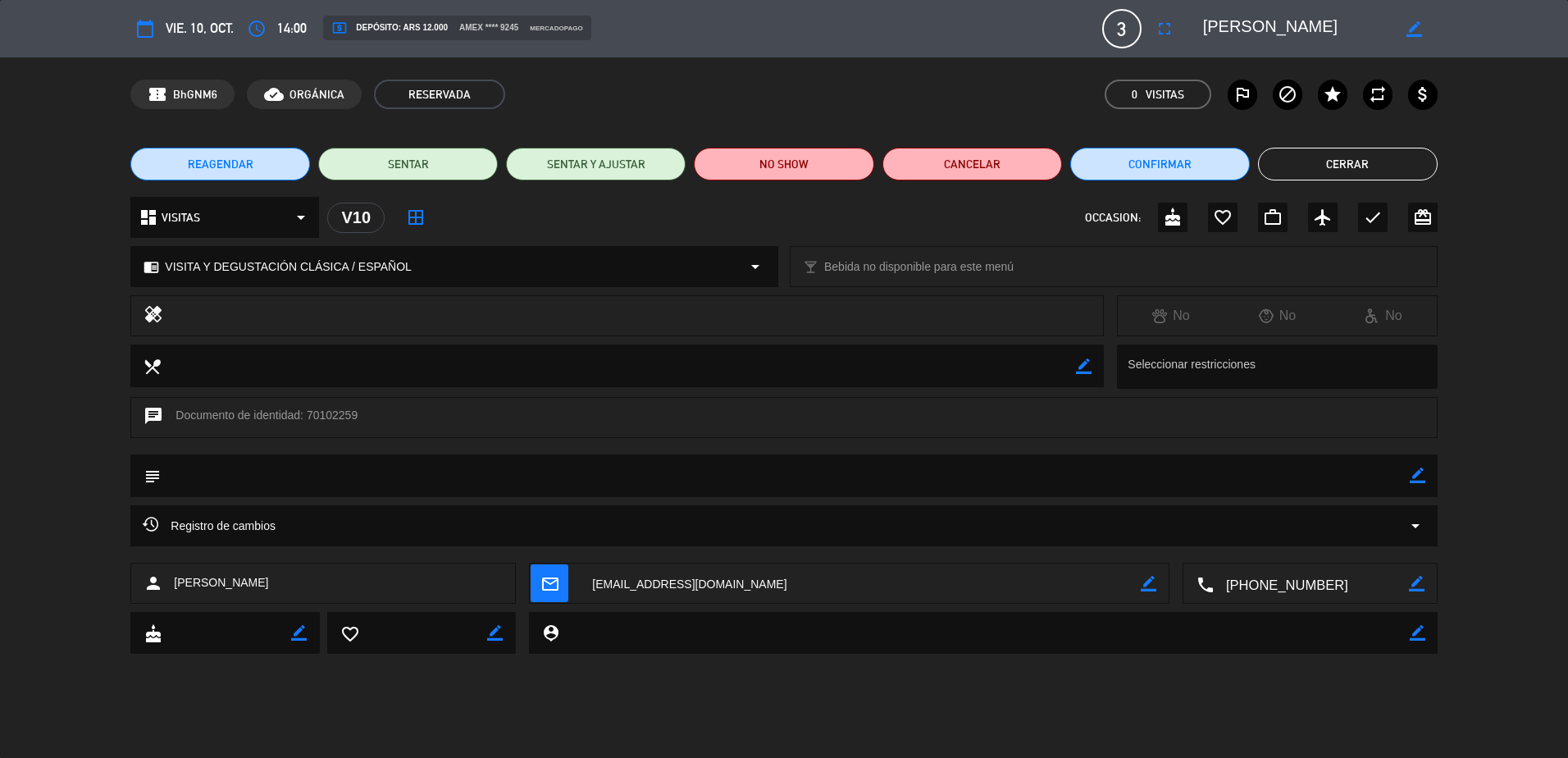
click at [1367, 169] on button "Cerrar" at bounding box center [1348, 163] width 180 height 33
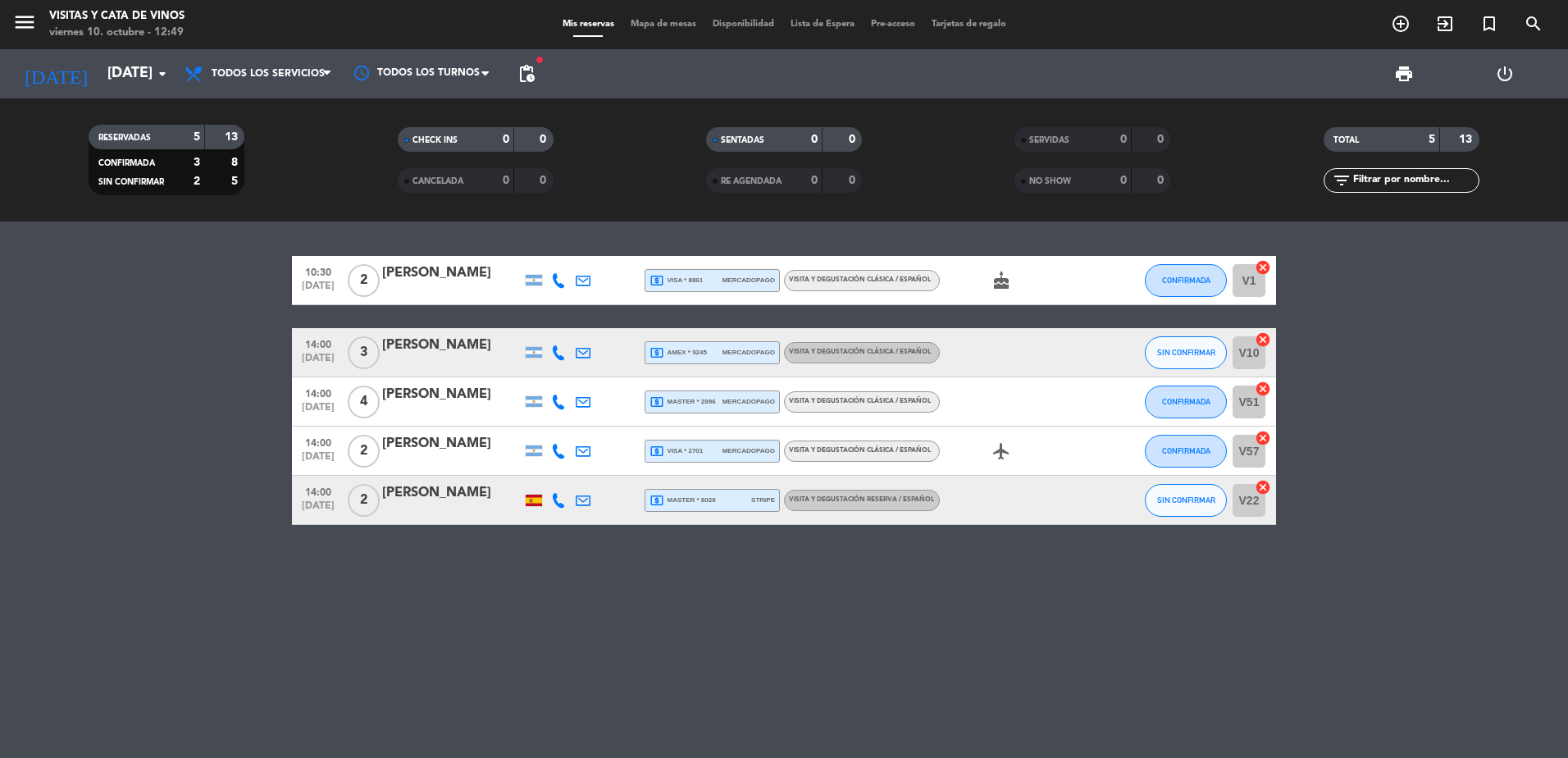
click at [664, 343] on div "local_atm amex * 9245 mercadopago" at bounding box center [713, 353] width 125 height 21
click at [874, 350] on span "VISITA Y DEGUSTACIÓN CLÁSICA / ESPAÑOL" at bounding box center [860, 351] width 142 height 6
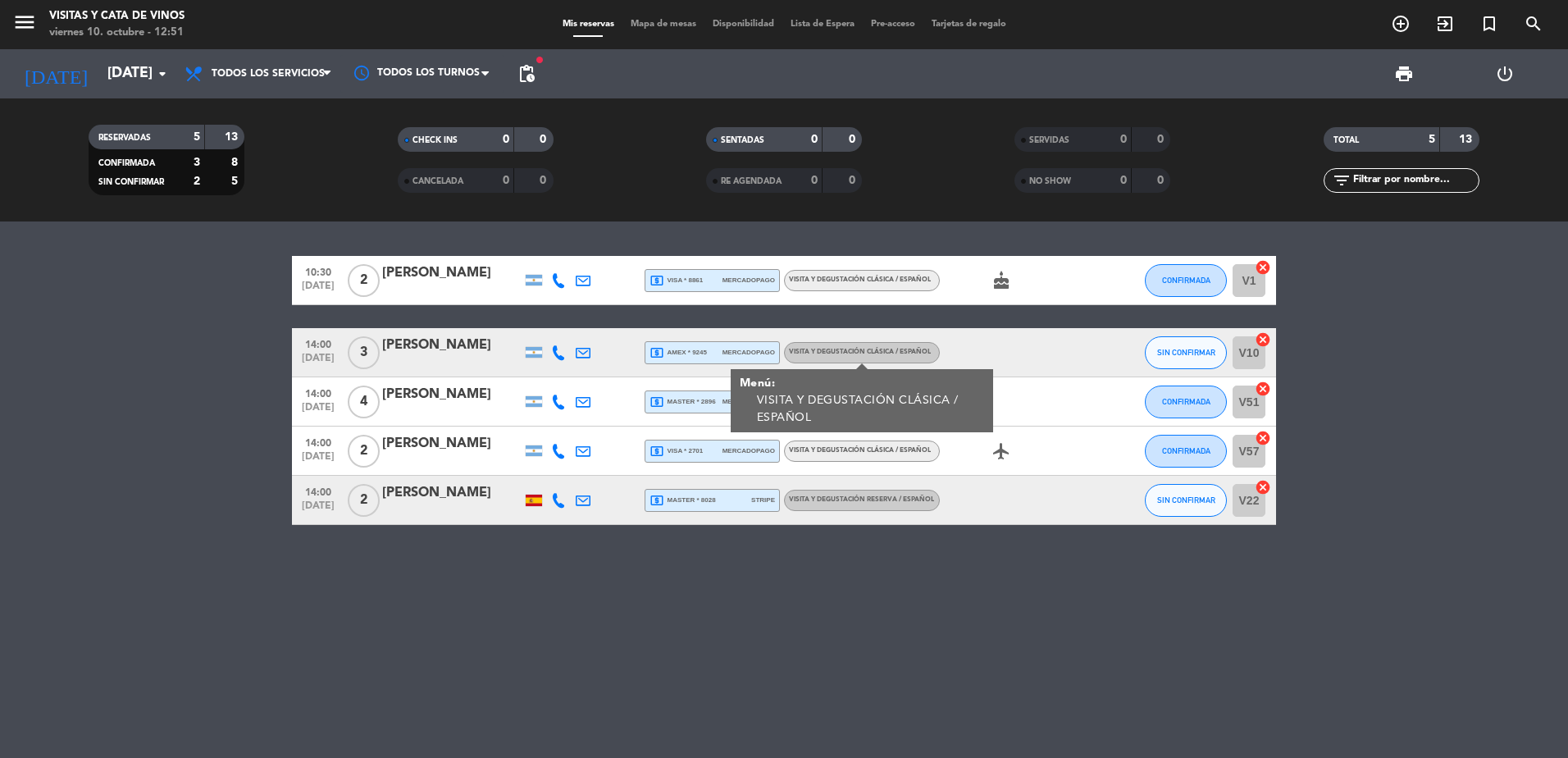
click at [716, 358] on div "local_atm amex * 9245 mercadopago" at bounding box center [713, 353] width 125 height 21
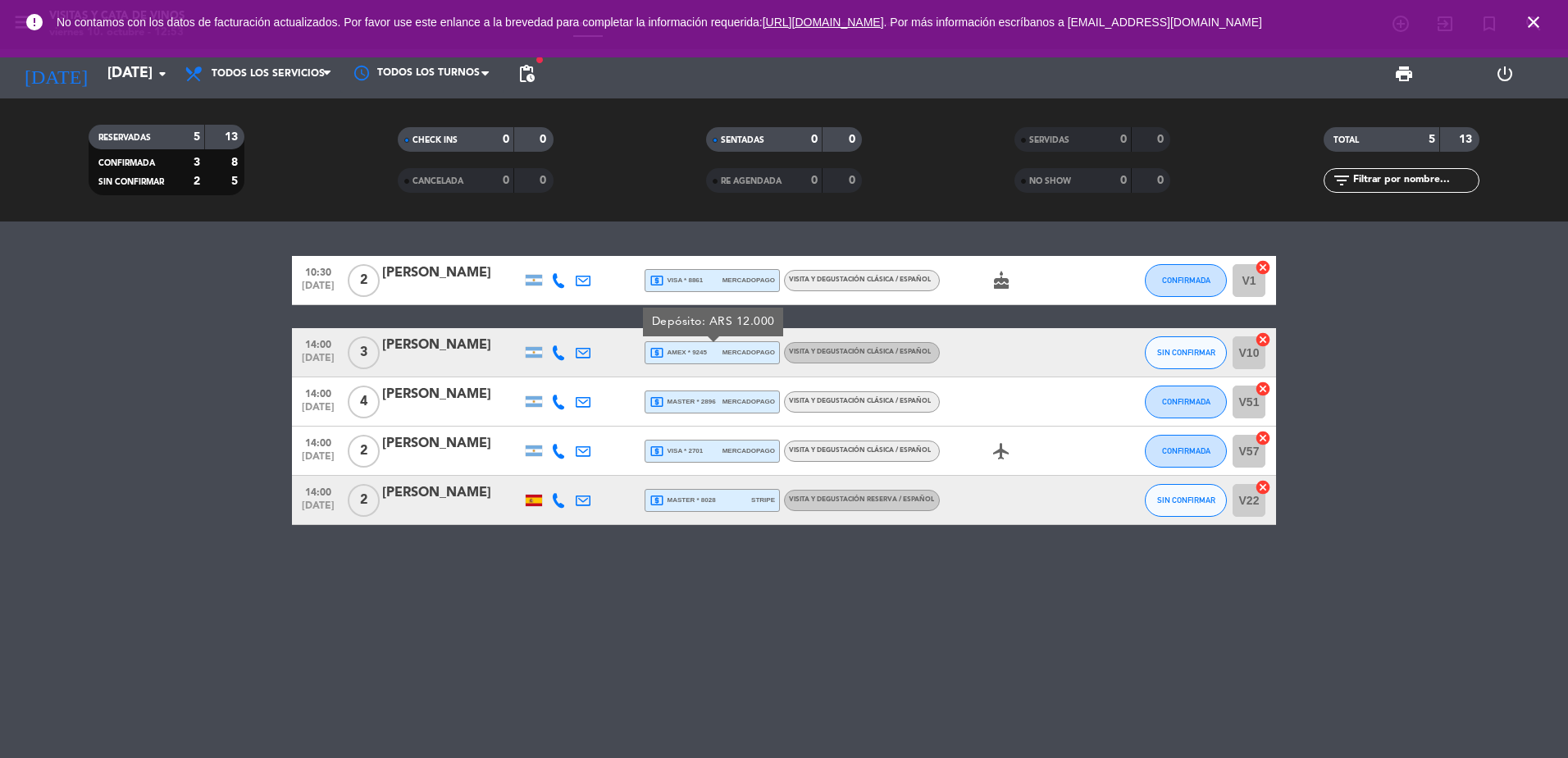
click at [444, 347] on div "[PERSON_NAME]" at bounding box center [452, 345] width 139 height 21
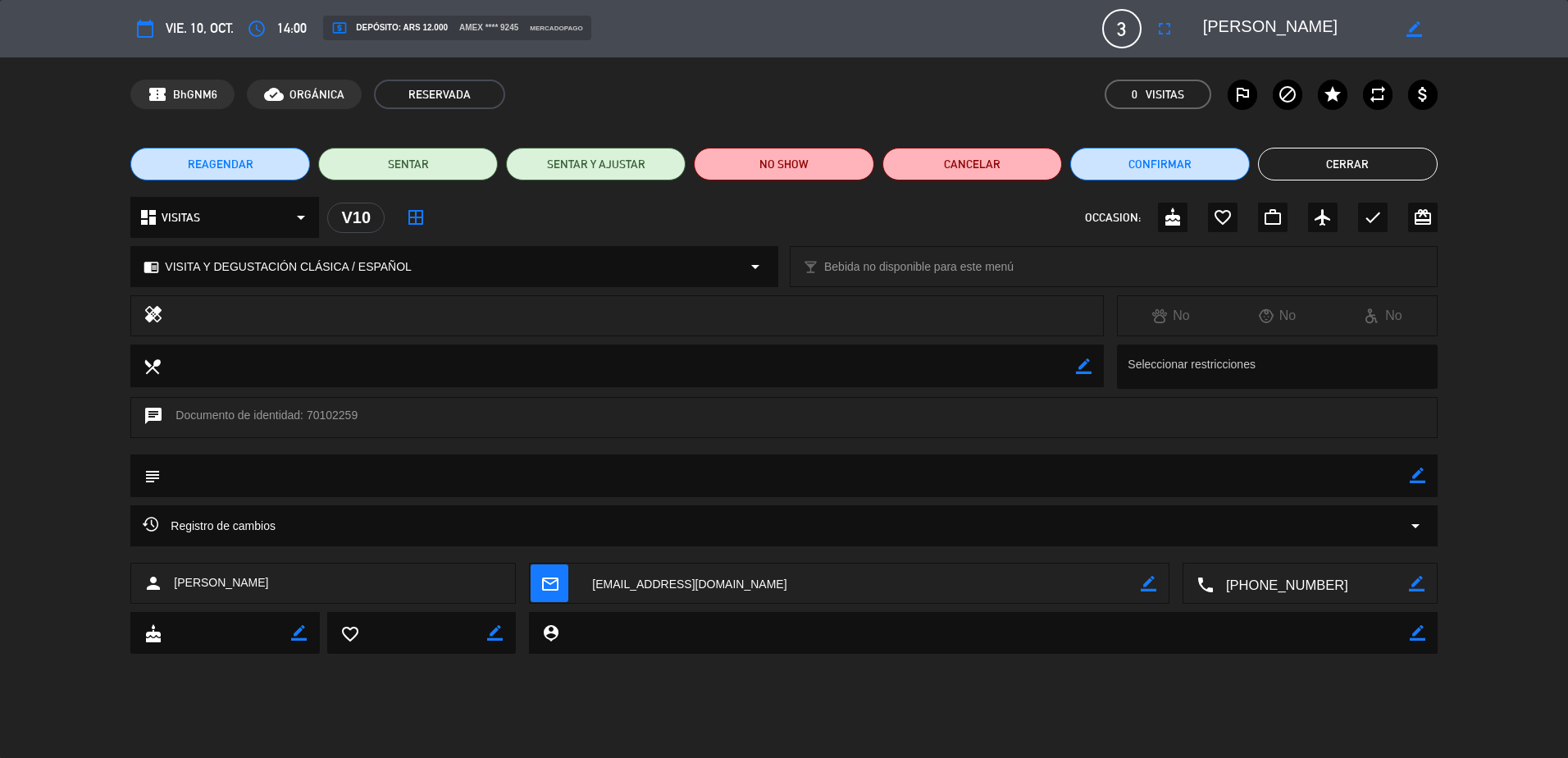
click at [1345, 156] on button "Cerrar" at bounding box center [1348, 163] width 180 height 33
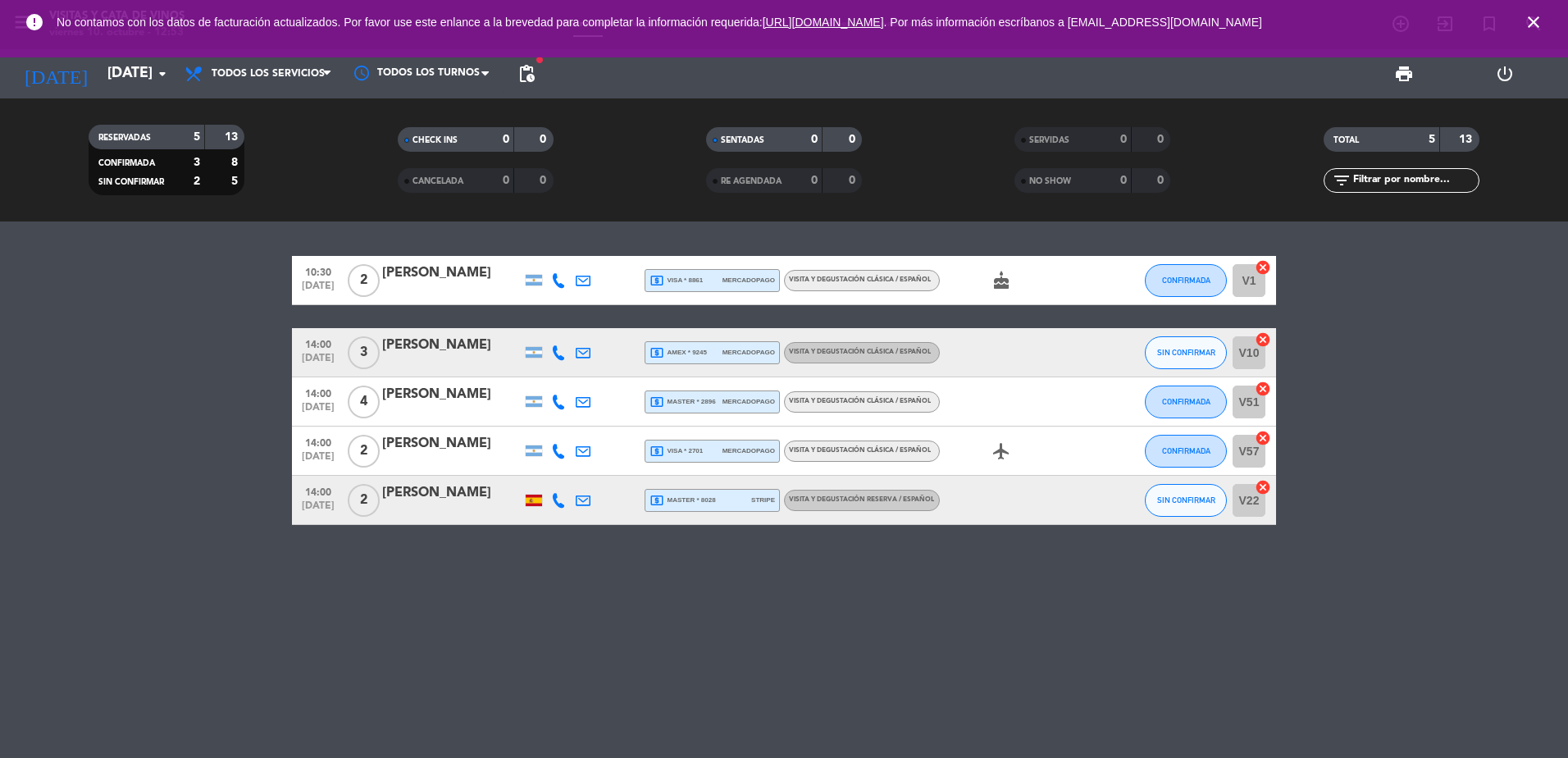
click at [1537, 17] on icon "close" at bounding box center [1534, 22] width 19 height 19
click at [422, 352] on div "[PERSON_NAME]" at bounding box center [452, 345] width 139 height 21
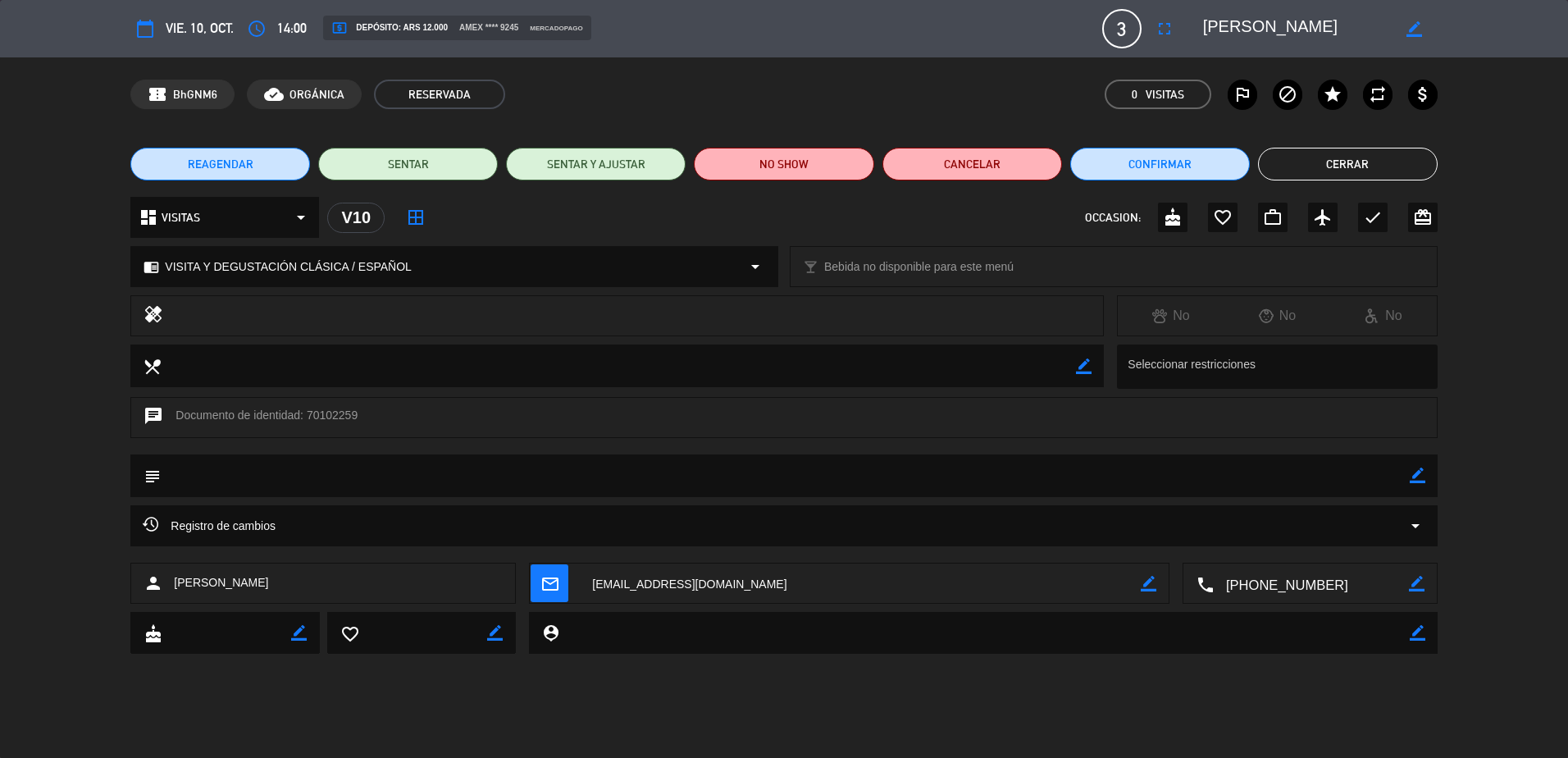
drag, startPoint x: 1213, startPoint y: 25, endPoint x: 1379, endPoint y: 29, distance: 166.0
click at [1379, 29] on textarea at bounding box center [1296, 28] width 188 height 29
click at [1367, 169] on button "Cerrar" at bounding box center [1348, 163] width 180 height 33
